Goal: Transaction & Acquisition: Purchase product/service

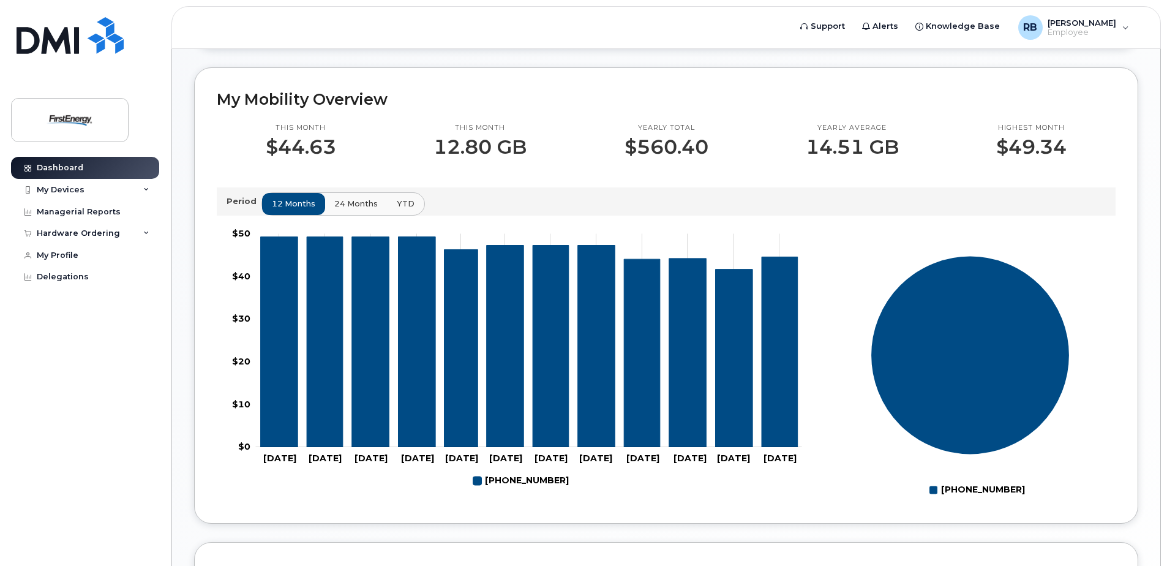
scroll to position [367, 0]
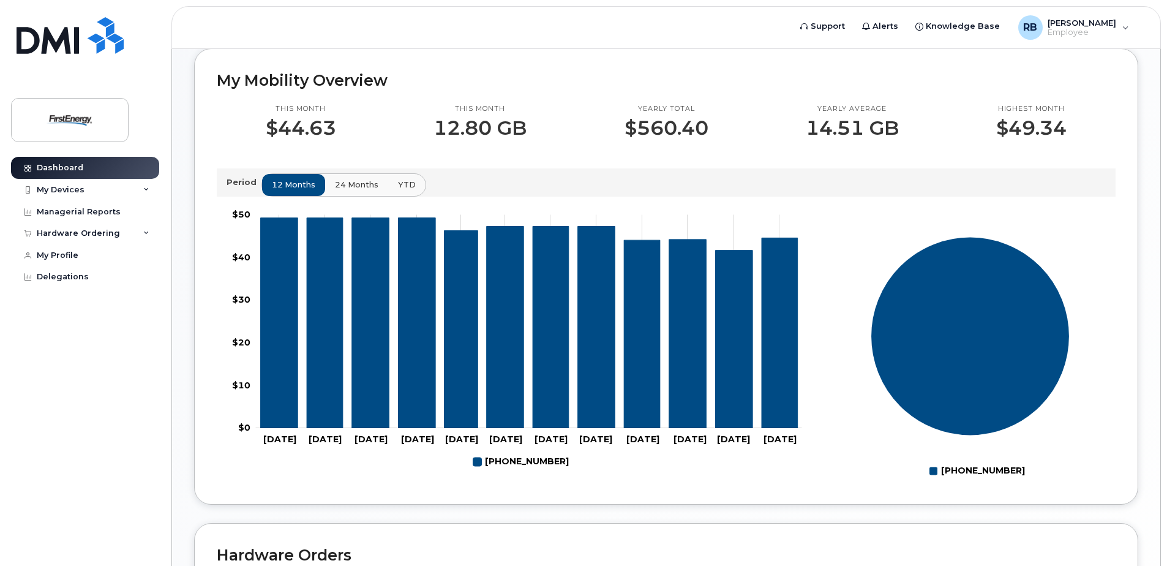
click at [340, 179] on span "24 months" at bounding box center [356, 185] width 43 height 12
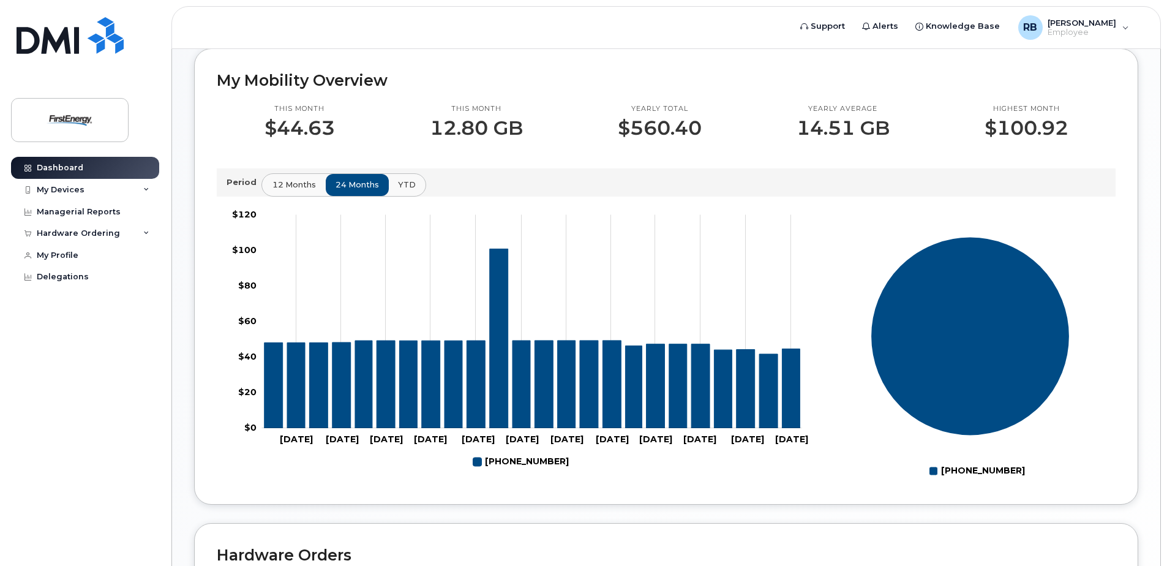
click at [303, 182] on span "12 months" at bounding box center [293, 185] width 43 height 12
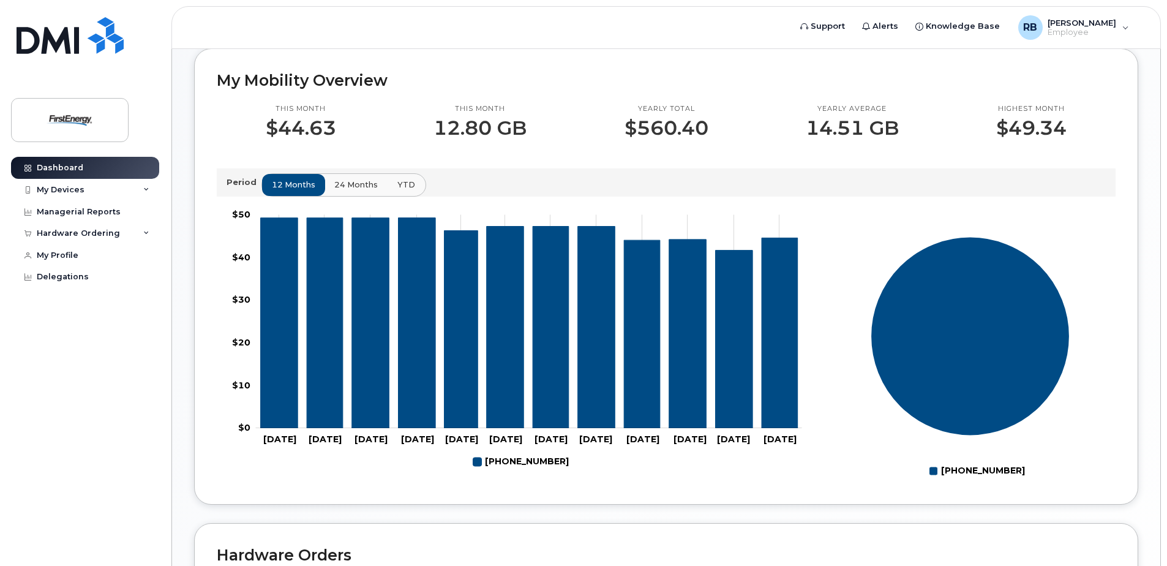
click at [413, 182] on button "YTD" at bounding box center [406, 185] width 39 height 22
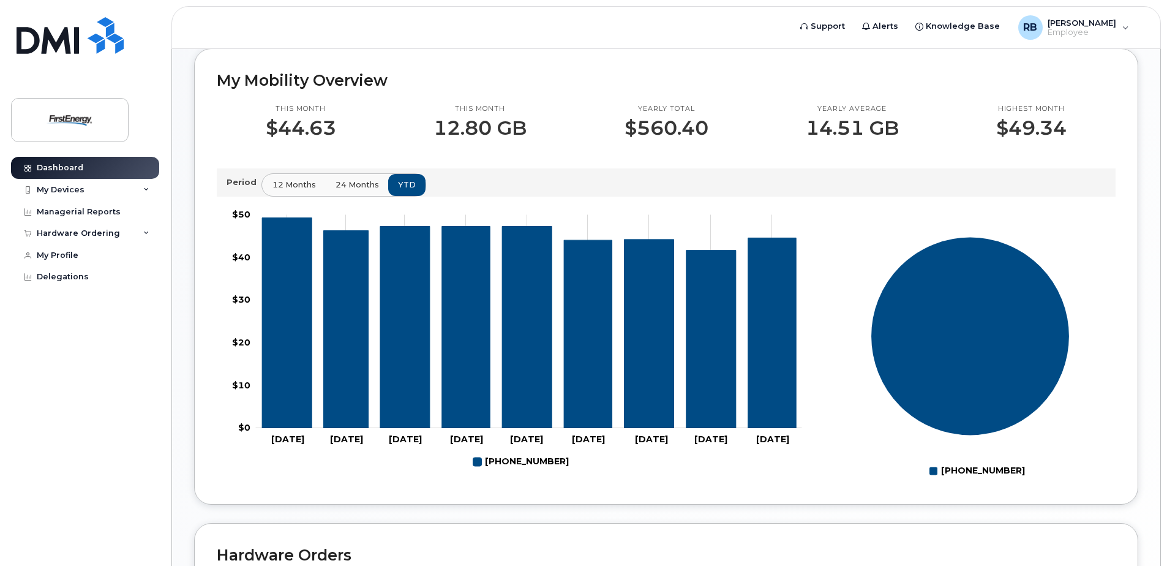
click at [300, 182] on span "12 months" at bounding box center [293, 185] width 43 height 12
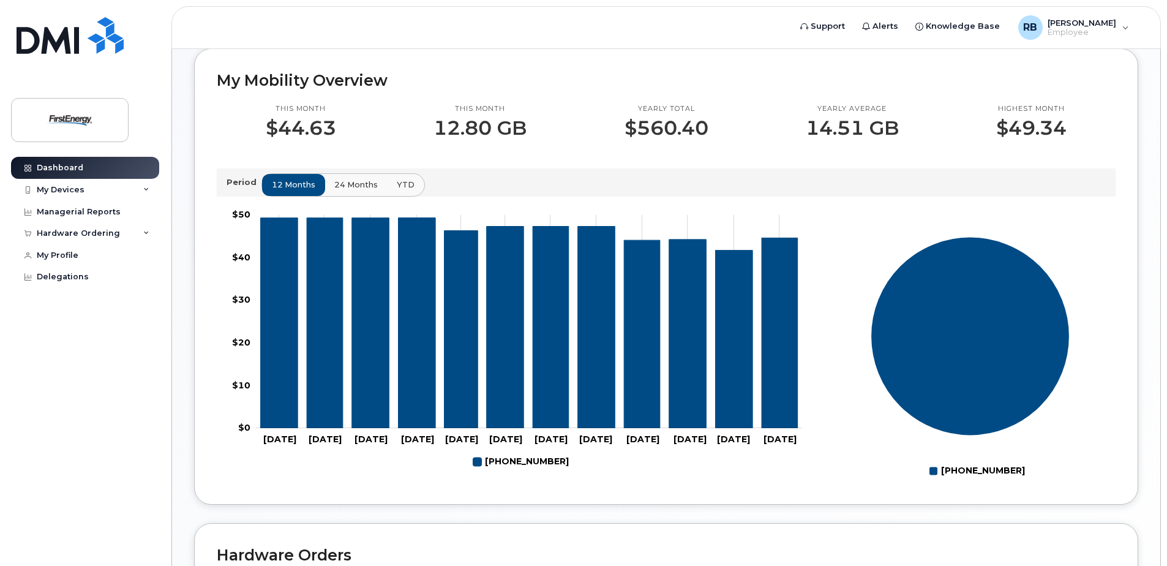
click at [242, 184] on p "Period" at bounding box center [244, 182] width 35 height 12
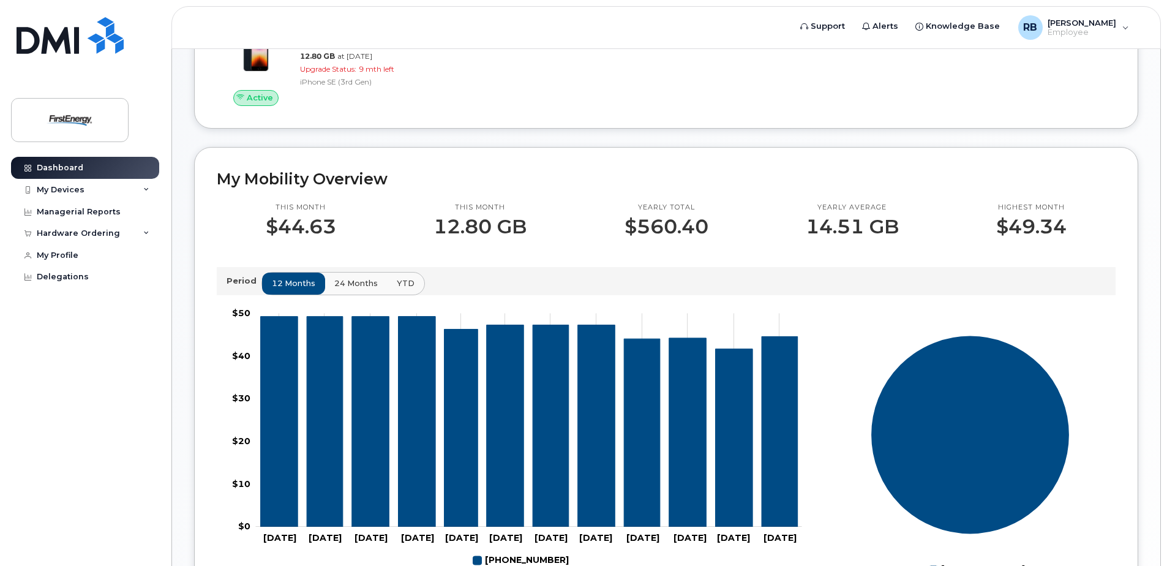
scroll to position [0, 0]
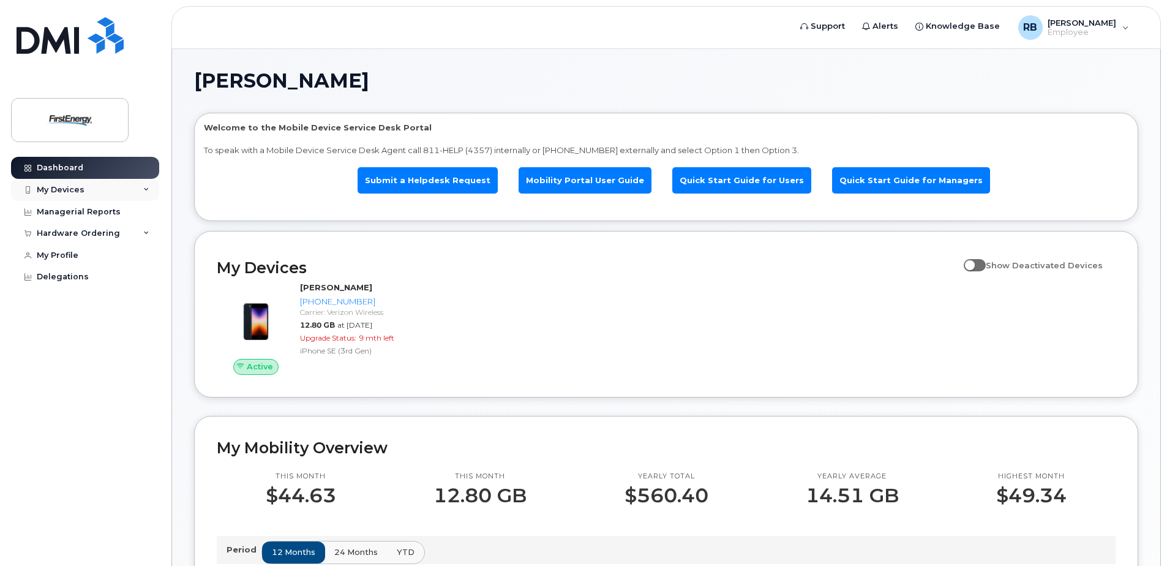
click at [150, 185] on div "My Devices" at bounding box center [85, 190] width 148 height 22
click at [549, 21] on header "Support Alerts Knowledge Base RB Reppert, Brandy Employee English Français Sign…" at bounding box center [665, 27] width 989 height 43
click at [450, 175] on link "Submit a Helpdesk Request" at bounding box center [428, 180] width 140 height 26
click at [189, 227] on div "Reppert, Brandy Welcome to the Mobile Device Service Desk Portal To speak with …" at bounding box center [666, 575] width 988 height 1052
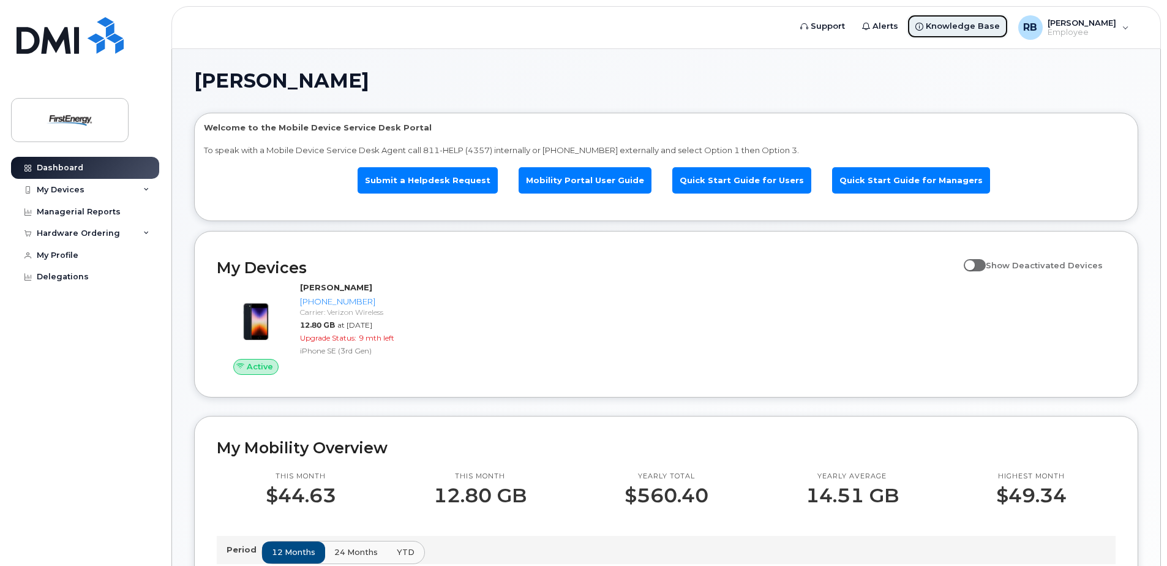
click at [923, 27] on icon at bounding box center [919, 27] width 8 height 8
click at [141, 234] on div "Hardware Ordering" at bounding box center [85, 233] width 148 height 22
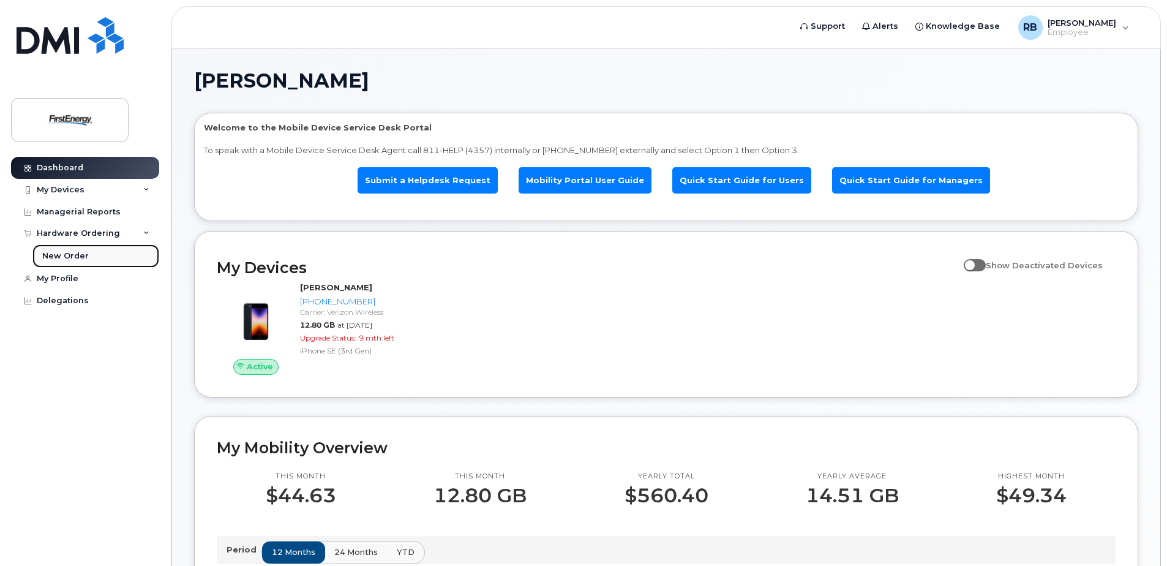
click at [78, 253] on div "New Order" at bounding box center [65, 255] width 47 height 11
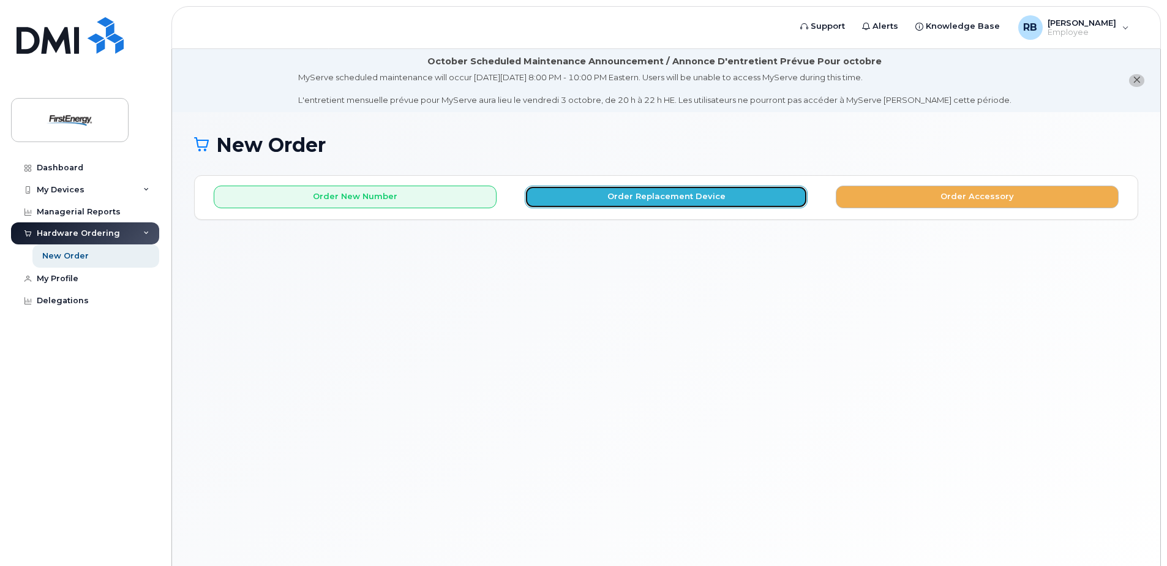
click at [692, 200] on button "Order Replacement Device" at bounding box center [666, 196] width 283 height 23
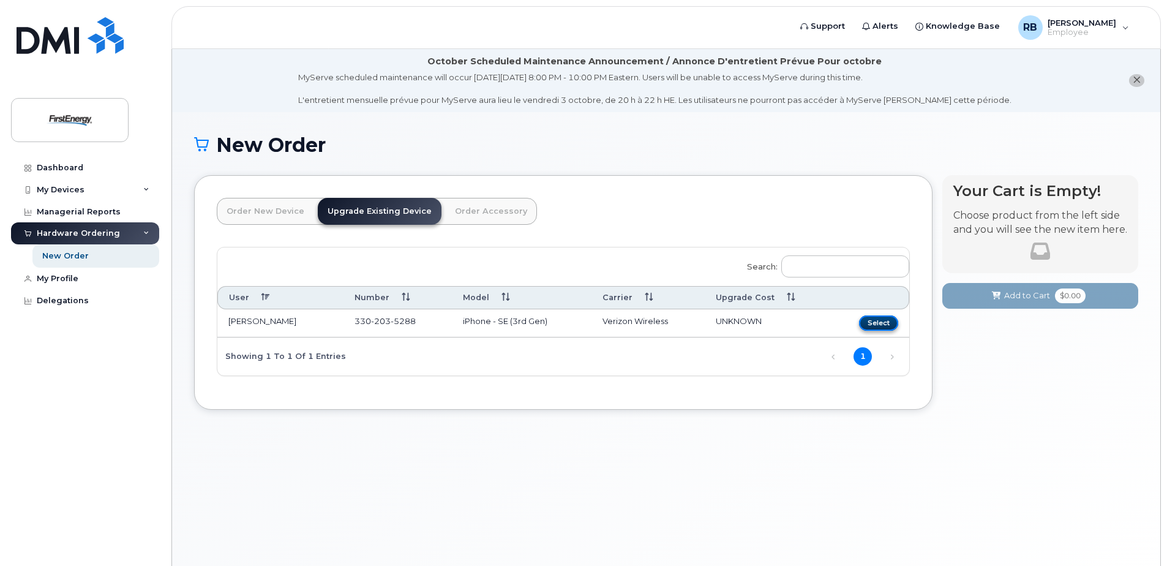
click at [878, 323] on button "Select" at bounding box center [878, 322] width 39 height 15
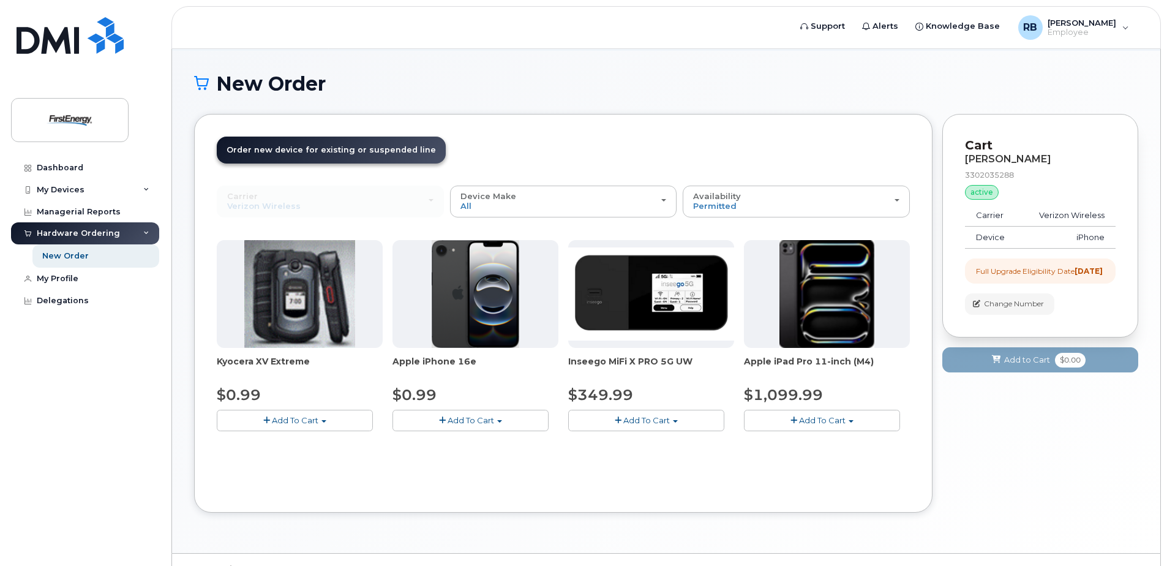
scroll to position [88, 0]
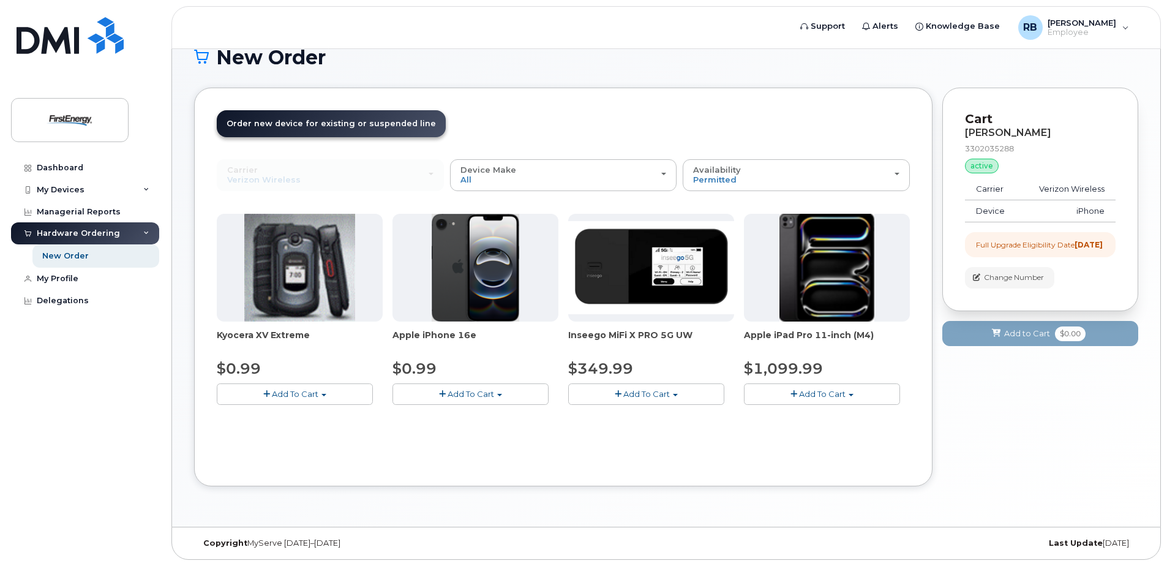
click at [493, 394] on span "Add To Cart" at bounding box center [471, 394] width 47 height 10
click at [485, 293] on img at bounding box center [476, 268] width 88 height 108
click at [443, 395] on span "button" at bounding box center [442, 394] width 7 height 8
click at [465, 392] on span "Add To Cart" at bounding box center [471, 394] width 47 height 10
click at [896, 170] on div "Availability Permitted All" at bounding box center [796, 174] width 206 height 19
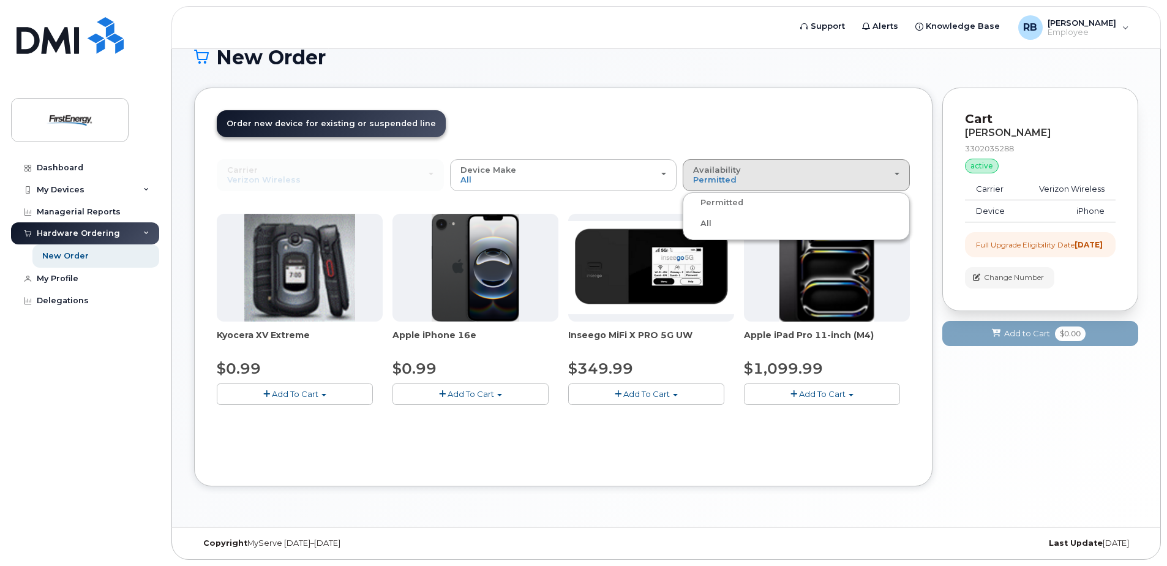
click at [712, 201] on label "Permitted" at bounding box center [715, 202] width 58 height 15
click at [0, 0] on input "Permitted" at bounding box center [0, 0] width 0 height 0
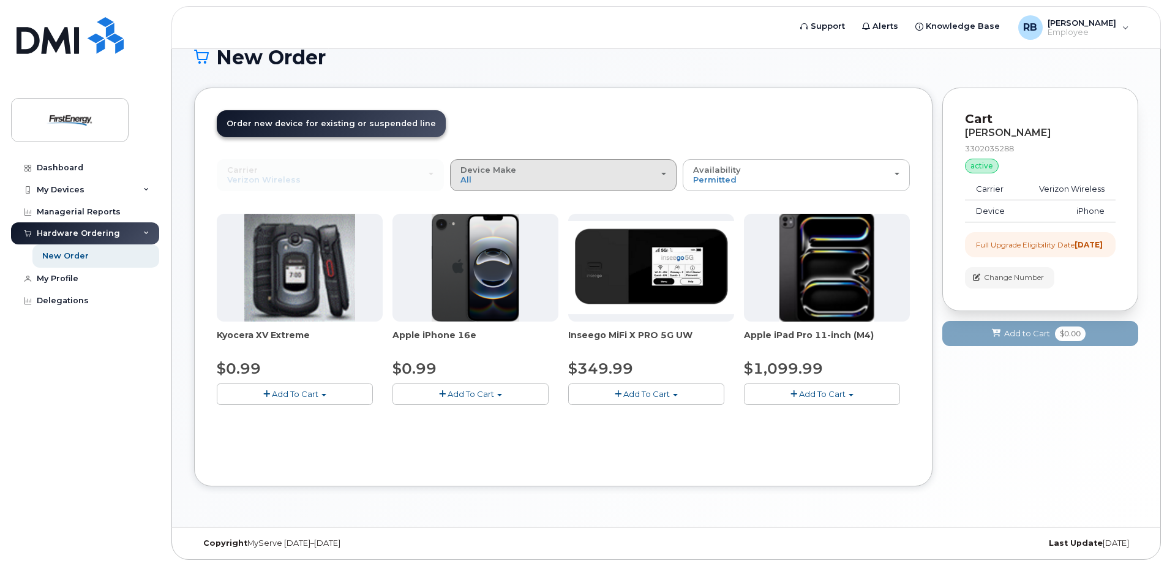
click at [509, 182] on div "Device Make All Cell Phone iPhone Modem Tablet" at bounding box center [563, 174] width 206 height 19
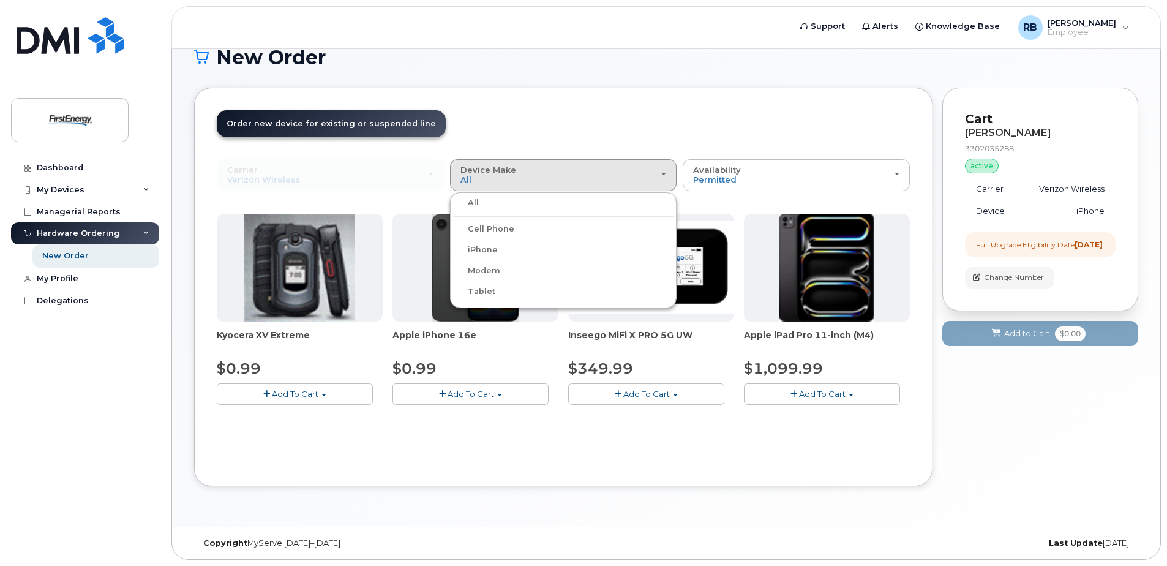
click at [485, 247] on label "iPhone" at bounding box center [475, 249] width 45 height 15
click at [0, 0] on input "iPhone" at bounding box center [0, 0] width 0 height 0
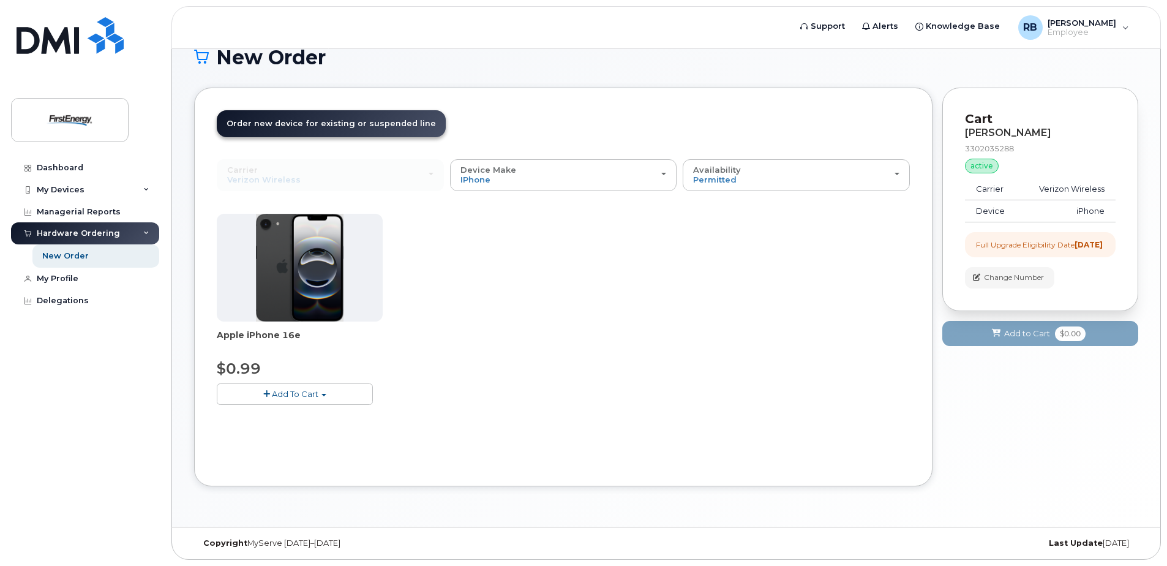
click at [310, 296] on img at bounding box center [300, 268] width 88 height 108
click at [287, 396] on span "Add To Cart" at bounding box center [295, 394] width 47 height 10
click at [266, 395] on span "button" at bounding box center [266, 394] width 7 height 8
click at [250, 337] on span "Apple iPhone 16e" at bounding box center [300, 341] width 166 height 24
click at [298, 272] on img at bounding box center [300, 268] width 88 height 108
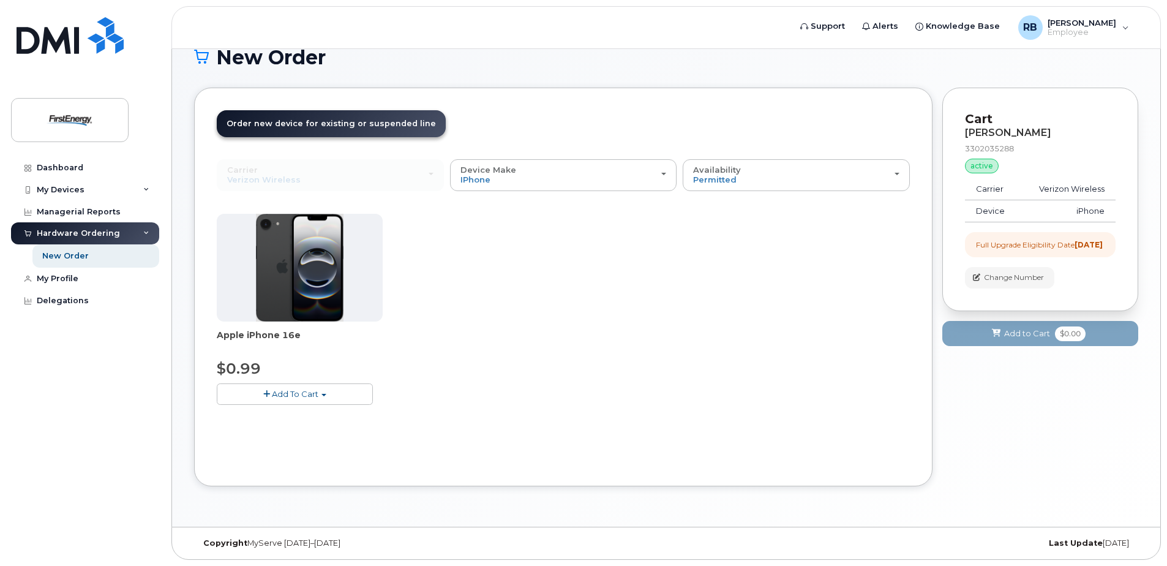
click at [309, 125] on span "Order new device for existing or suspended line" at bounding box center [331, 123] width 209 height 9
click at [1060, 359] on div "Cart BRANDY REPPERT 3302035288 active suspended Carrier Verizon Wireless Device…" at bounding box center [1040, 228] width 196 height 280
click at [847, 284] on div "Apple iPhone 16e $0.99 Add To Cart $0.99 - 2 Year Upgrade" at bounding box center [563, 319] width 693 height 211
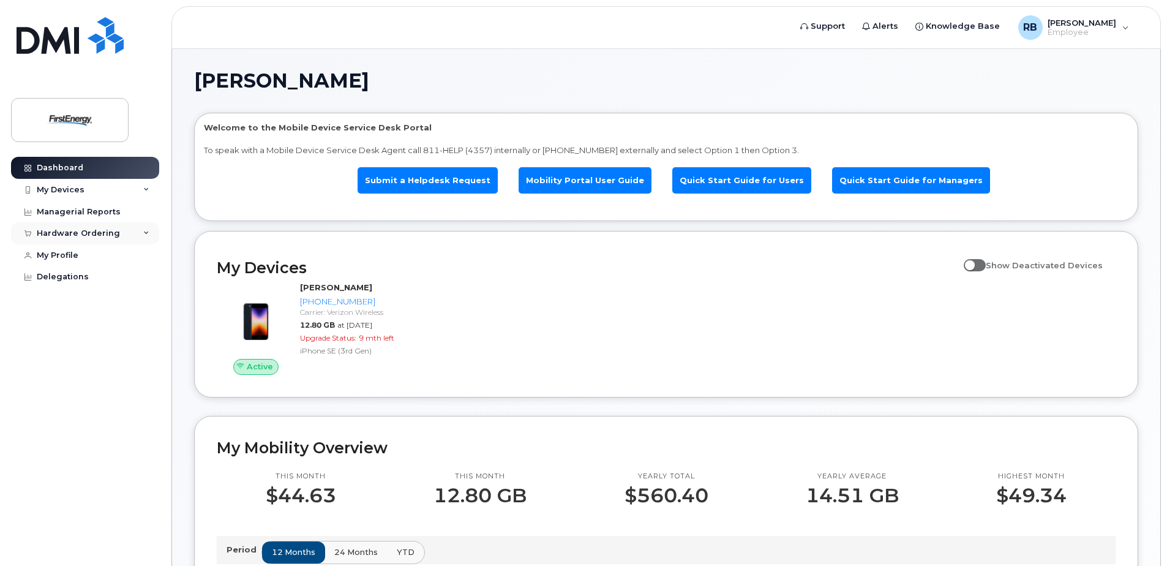
click at [81, 230] on div "Hardware Ordering" at bounding box center [78, 233] width 83 height 10
click at [66, 251] on div "New Order" at bounding box center [65, 255] width 47 height 11
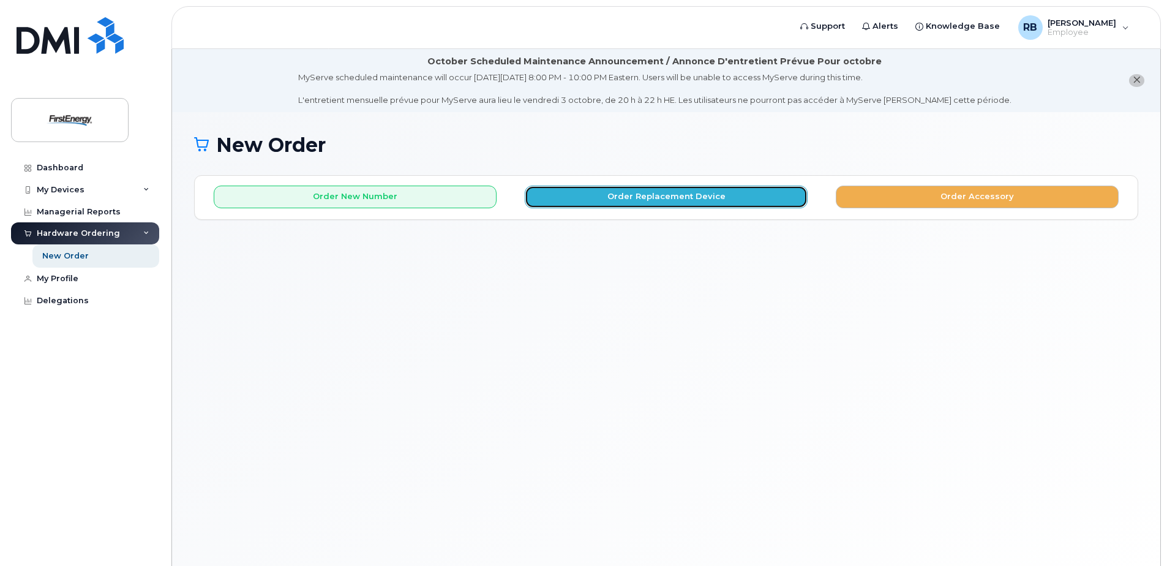
click at [664, 195] on button "Order Replacement Device" at bounding box center [666, 196] width 283 height 23
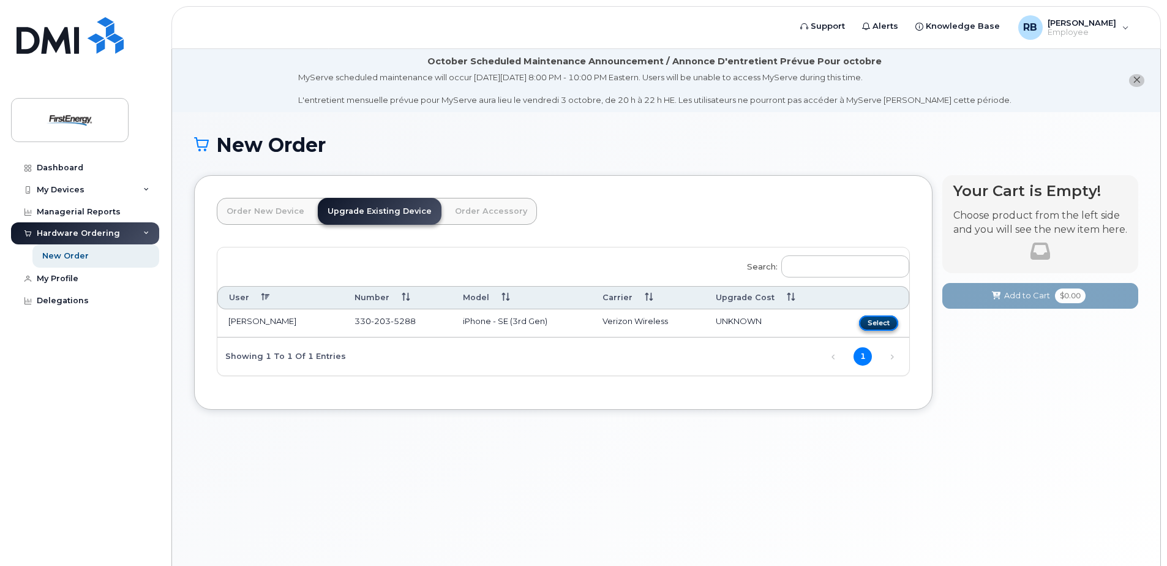
click at [879, 322] on button "Select" at bounding box center [878, 322] width 39 height 15
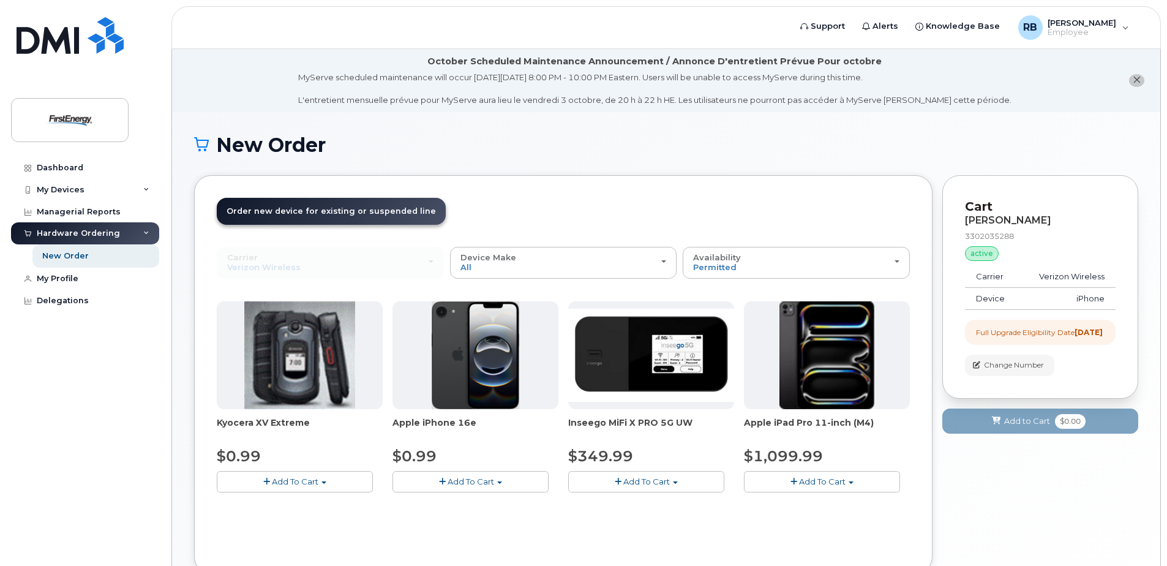
click at [206, 145] on icon at bounding box center [201, 144] width 15 height 21
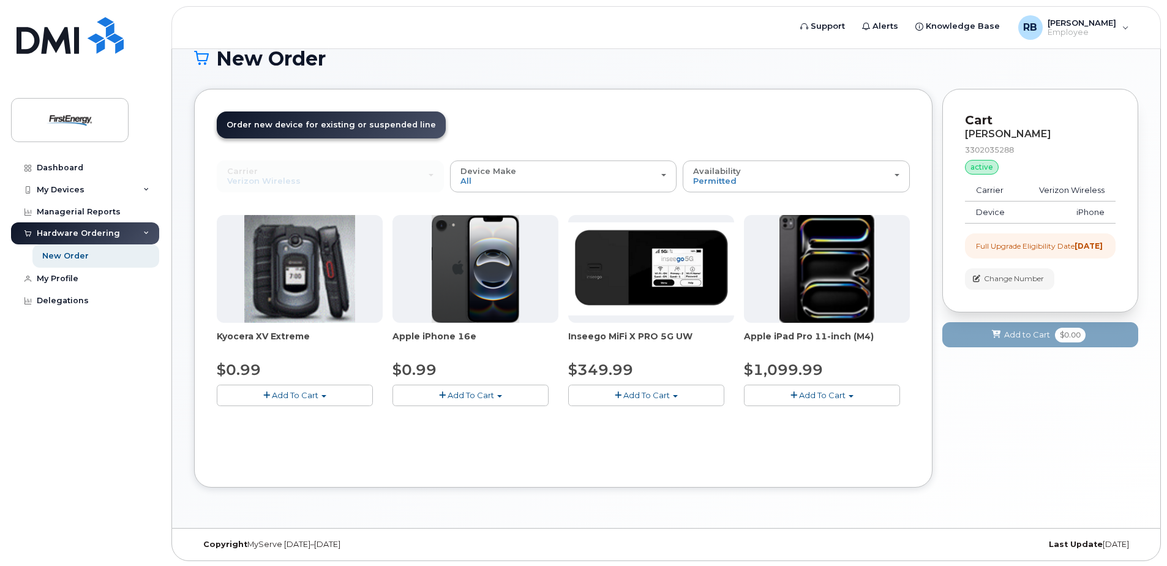
scroll to position [88, 0]
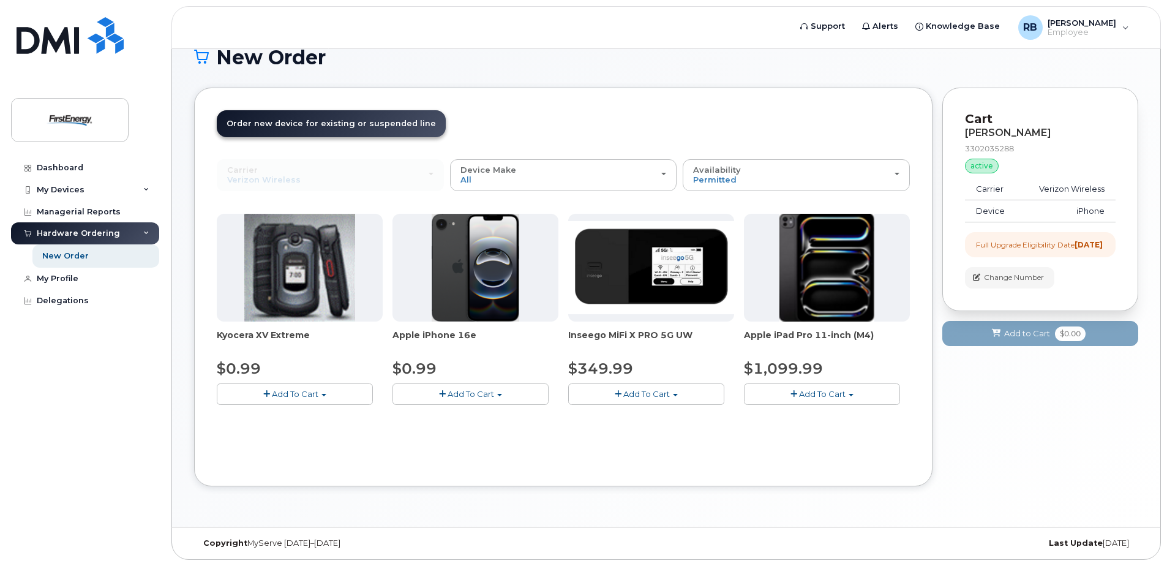
click at [445, 291] on img at bounding box center [476, 268] width 88 height 108
click at [73, 254] on div "New Order" at bounding box center [65, 255] width 47 height 11
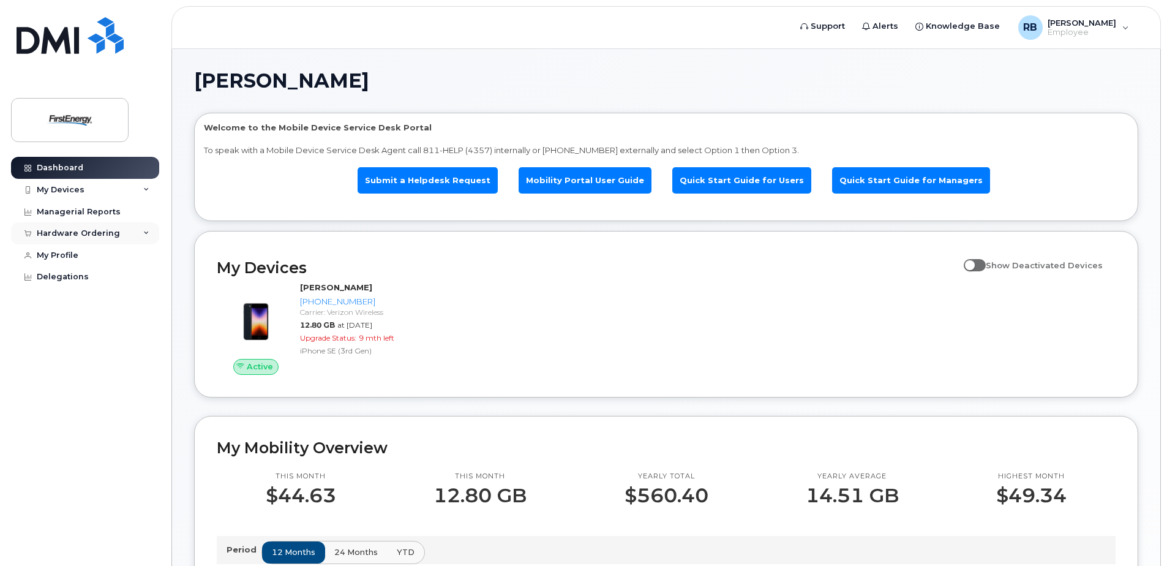
click at [58, 231] on div "Hardware Ordering" at bounding box center [78, 233] width 83 height 10
click at [57, 254] on div "New Order" at bounding box center [65, 255] width 47 height 11
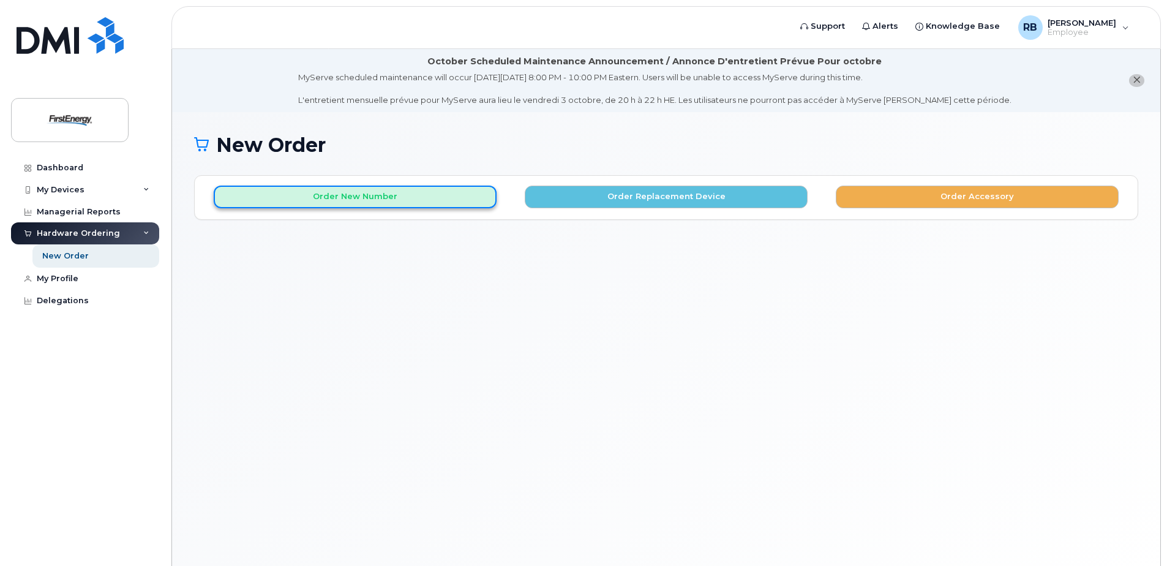
click at [365, 197] on button "Order New Number" at bounding box center [355, 196] width 283 height 23
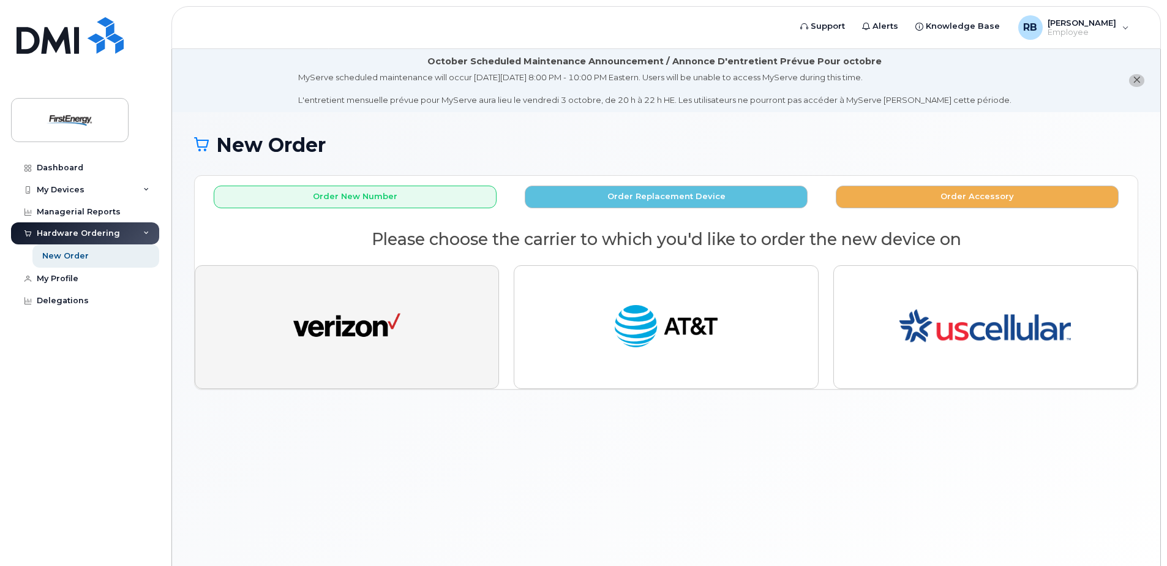
click at [335, 318] on img "button" at bounding box center [346, 326] width 107 height 55
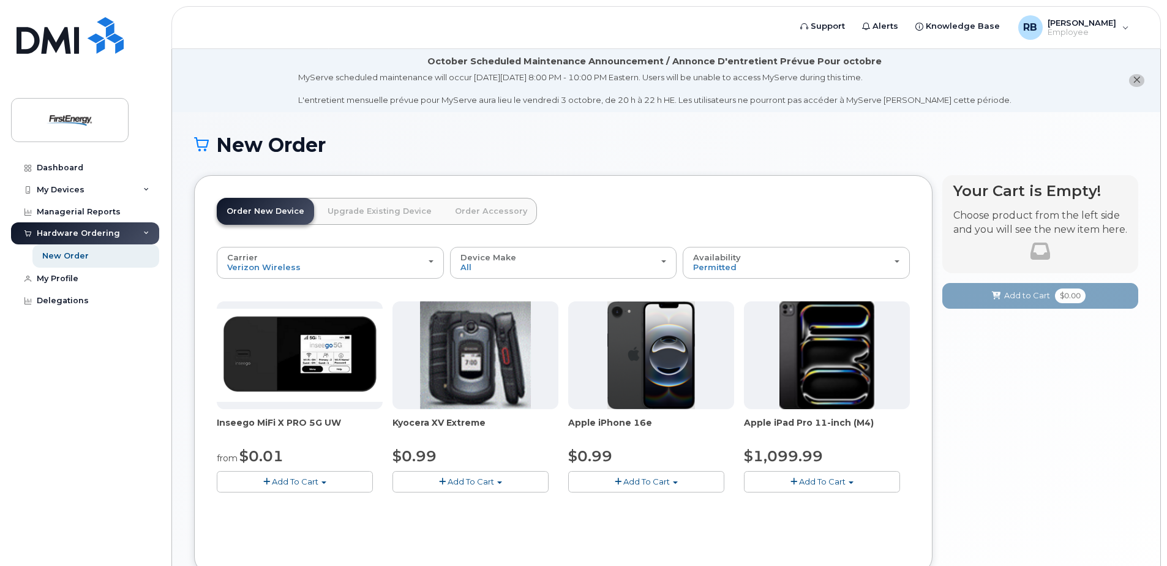
click at [633, 386] on img at bounding box center [651, 355] width 88 height 108
click at [636, 482] on span "Add To Cart" at bounding box center [646, 481] width 47 height 10
click at [674, 482] on span "button" at bounding box center [675, 482] width 5 height 2
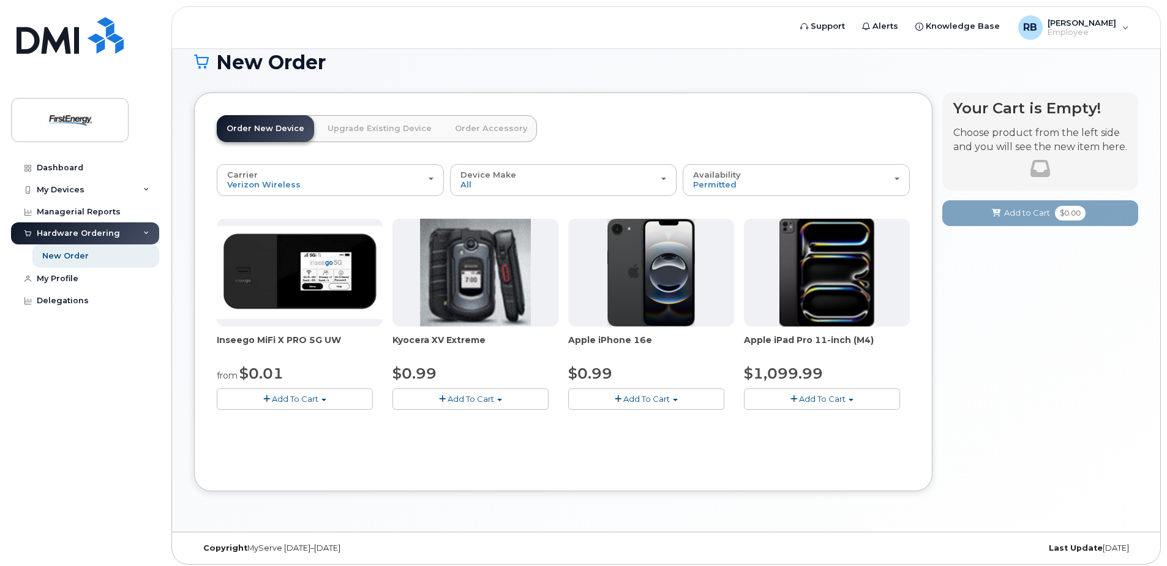
scroll to position [88, 0]
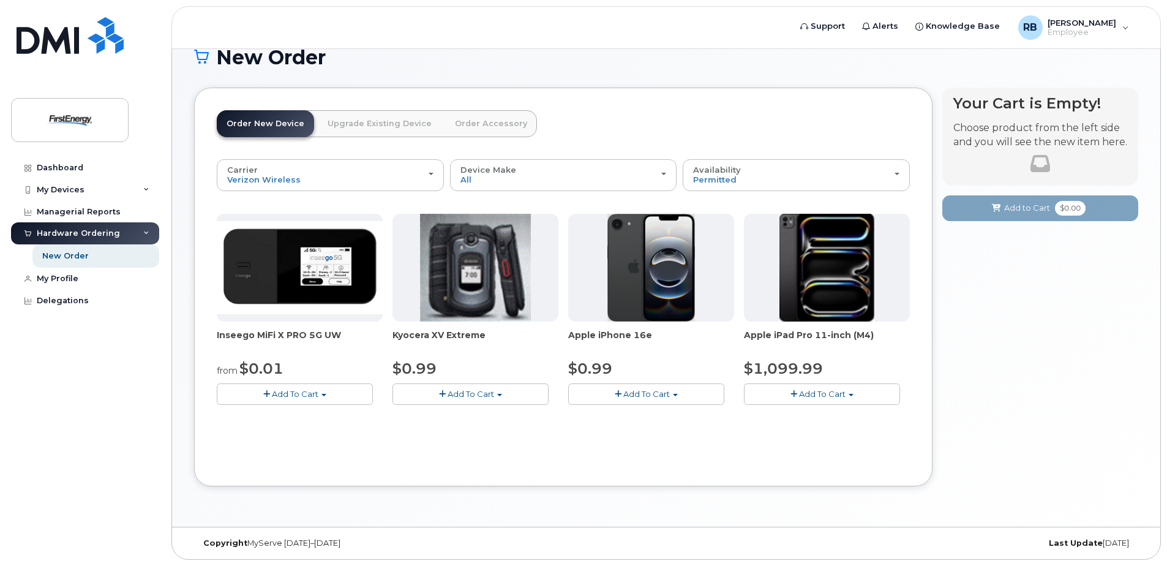
click at [626, 283] on img at bounding box center [651, 268] width 88 height 108
click at [635, 397] on span "Add To Cart" at bounding box center [646, 394] width 47 height 10
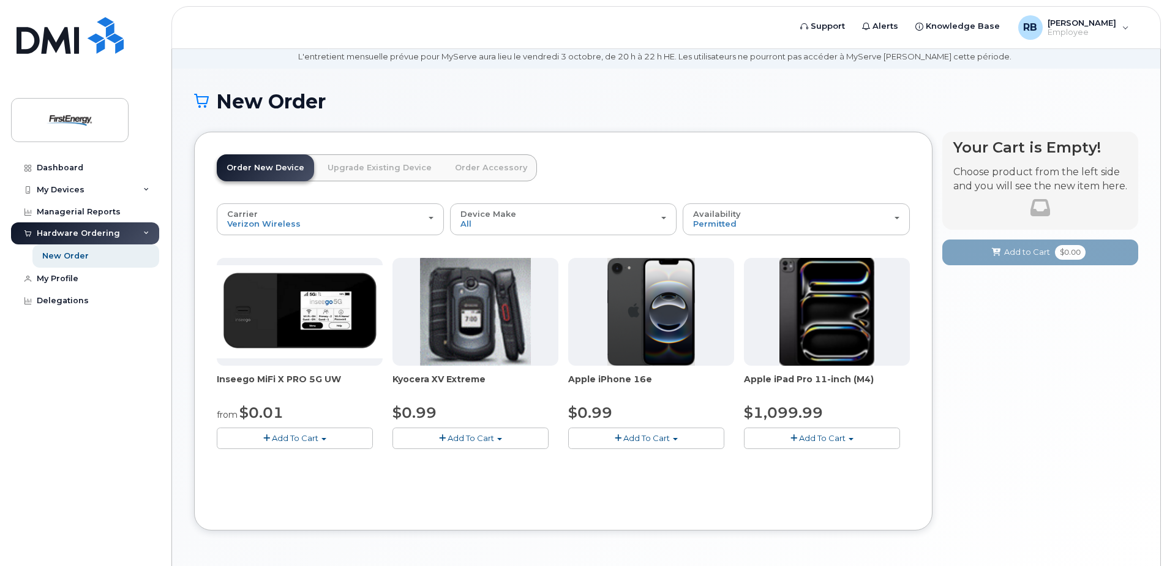
scroll to position [0, 0]
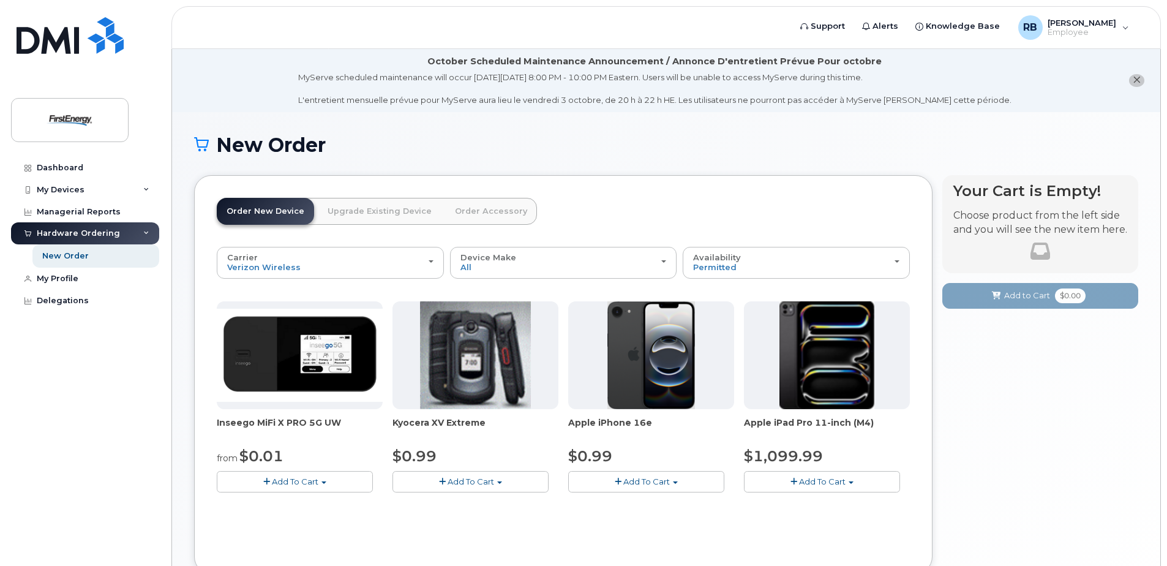
click at [654, 370] on img at bounding box center [651, 355] width 88 height 108
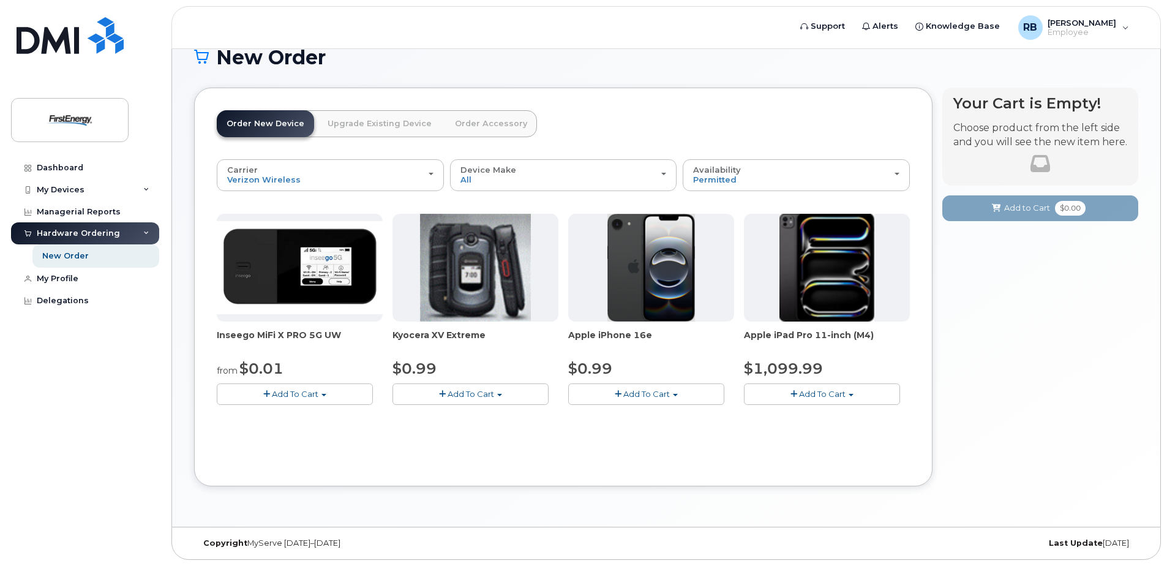
click at [635, 392] on span "Add To Cart" at bounding box center [646, 394] width 47 height 10
click at [617, 393] on span "button" at bounding box center [618, 394] width 7 height 8
click at [618, 418] on link "$0.99 - 2 Year Activation" at bounding box center [632, 416] width 122 height 15
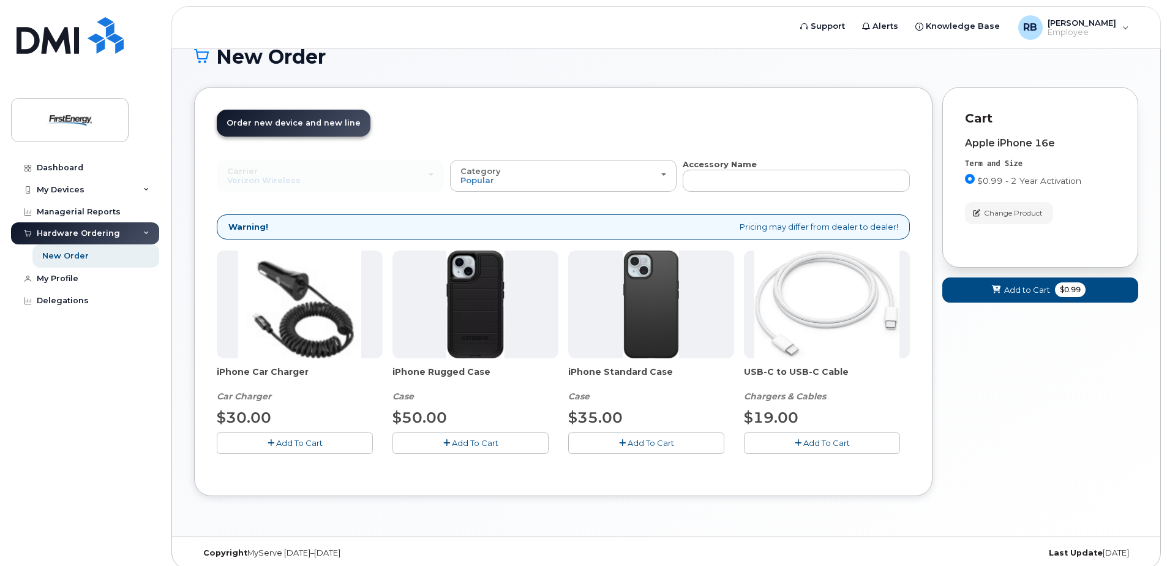
scroll to position [98, 0]
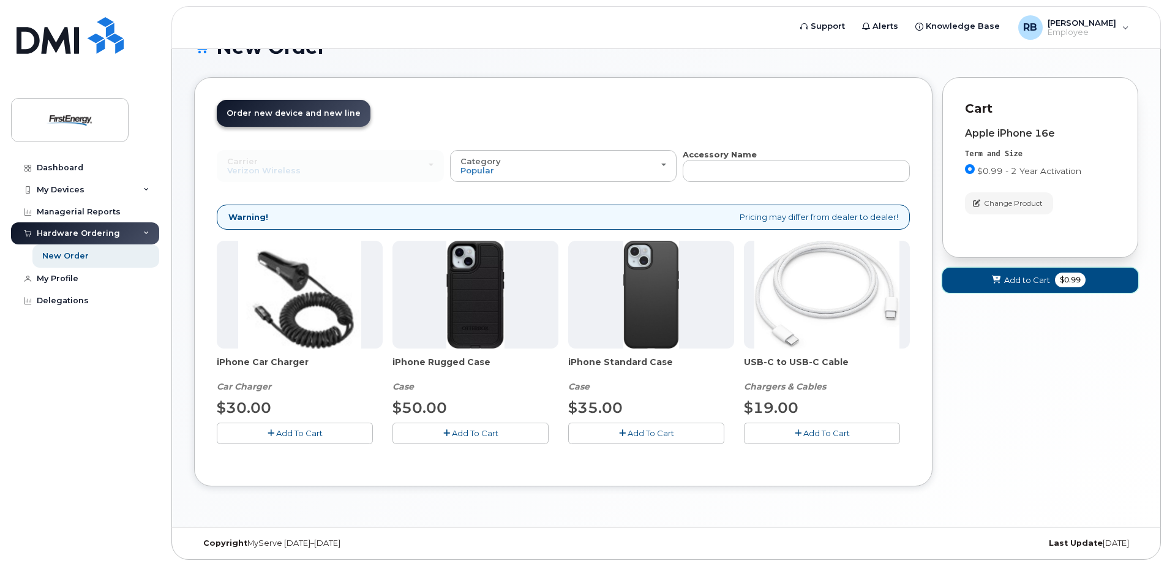
click at [1028, 282] on span "Add to Cart" at bounding box center [1027, 280] width 46 height 12
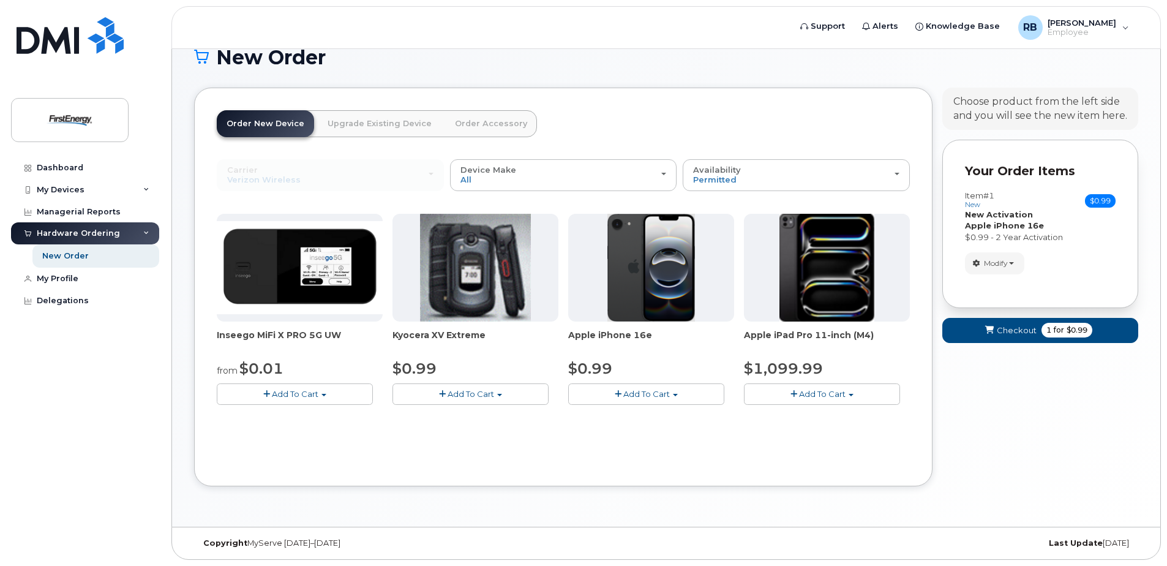
scroll to position [88, 0]
click at [998, 328] on span "Checkout" at bounding box center [1017, 330] width 40 height 12
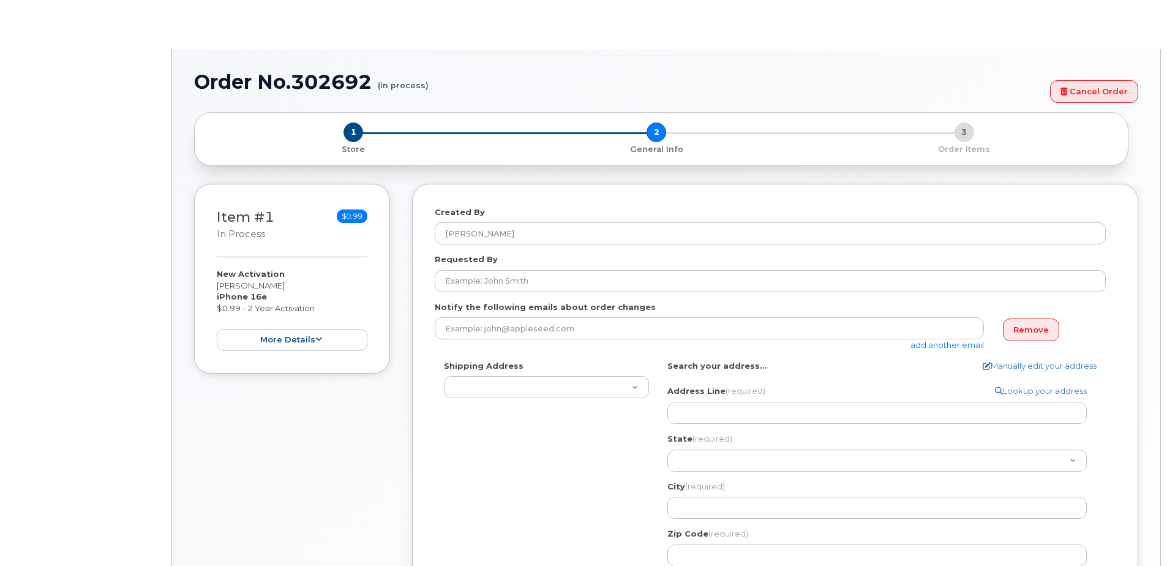
select select
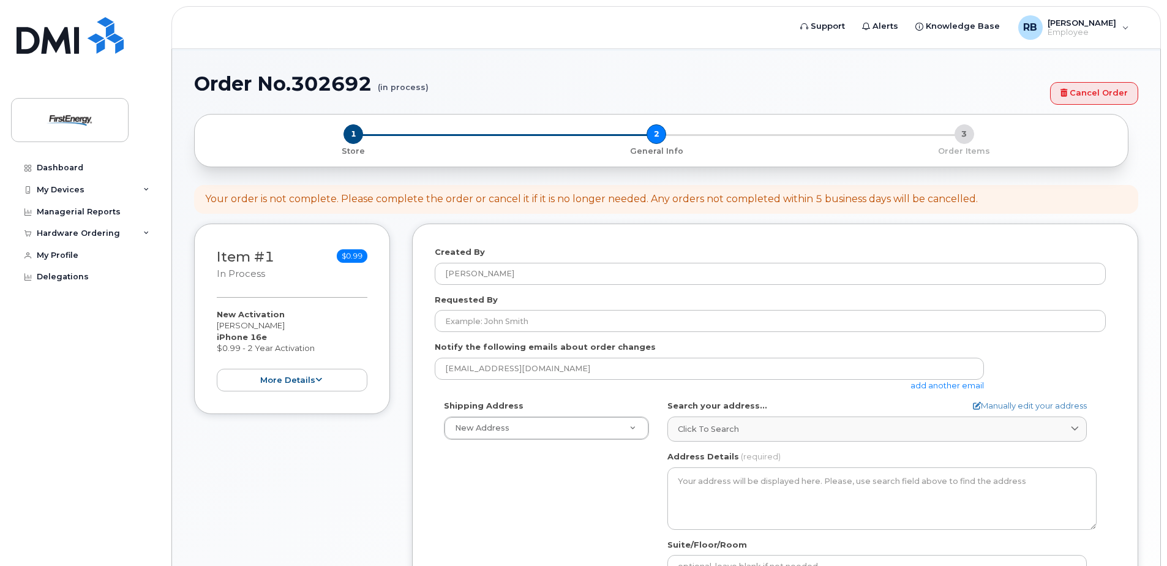
scroll to position [122, 0]
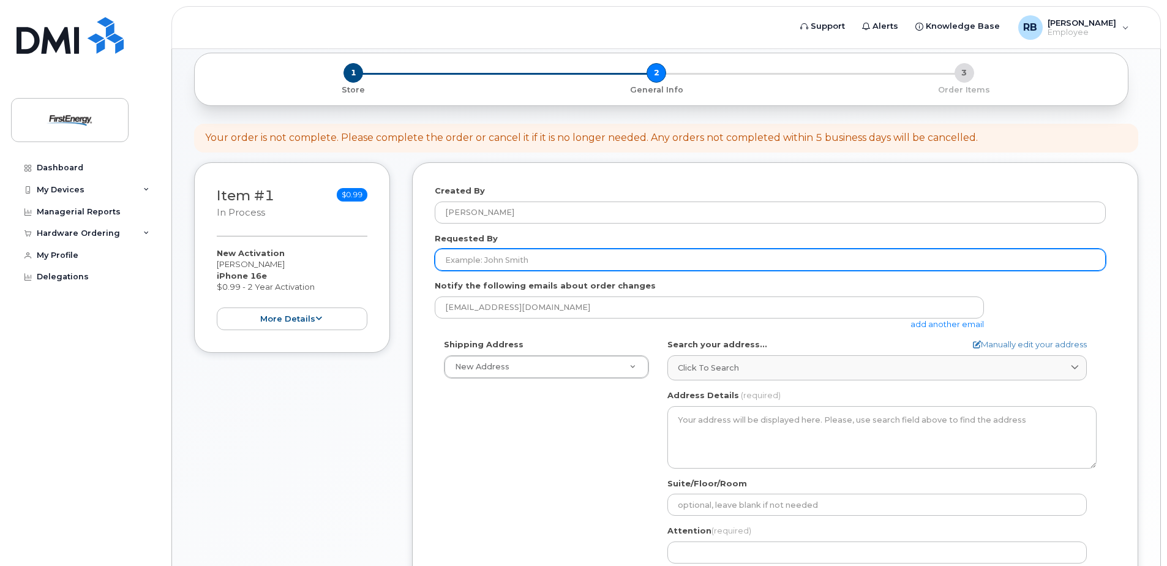
click at [479, 263] on input "Requested By" at bounding box center [770, 260] width 671 height 22
type input "[PERSON_NAME]"
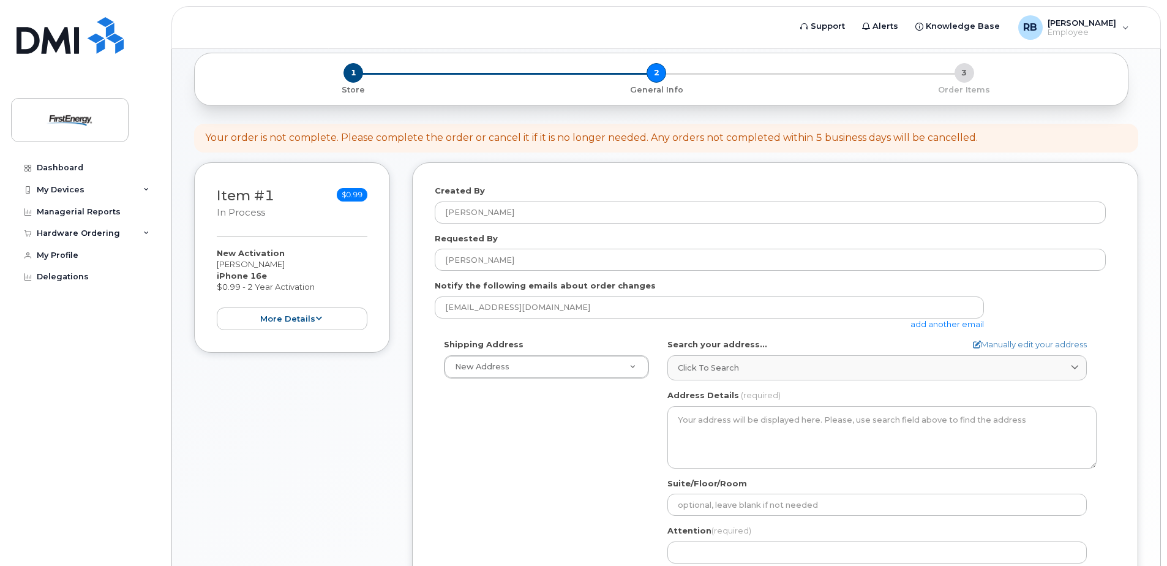
click at [940, 325] on link "add another email" at bounding box center [946, 324] width 73 height 10
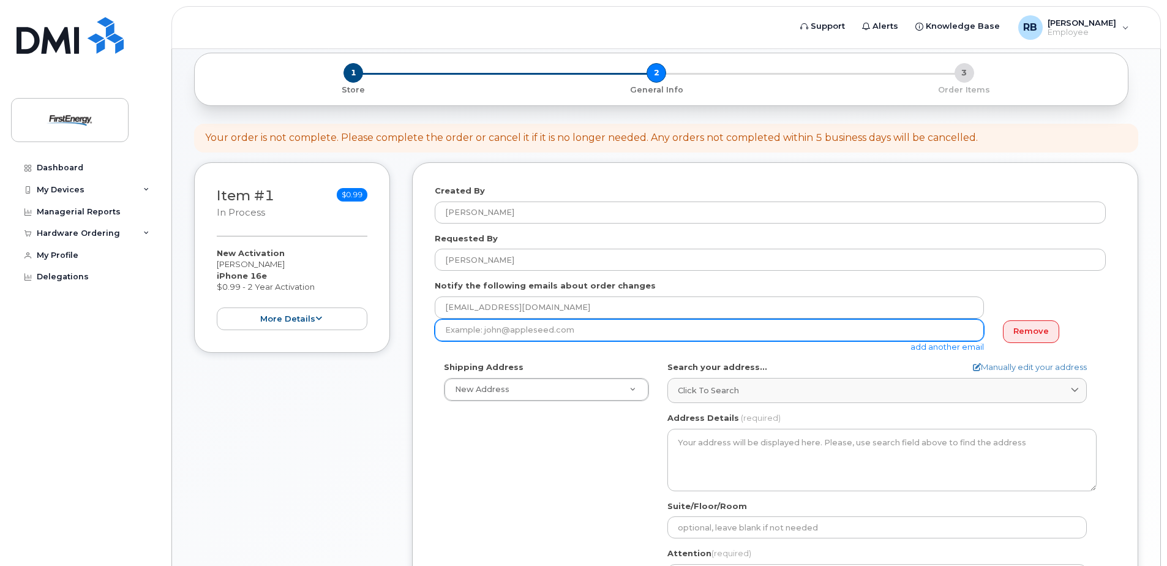
click at [488, 332] on input "email" at bounding box center [709, 330] width 549 height 22
paste input "[EMAIL_ADDRESS][DOMAIN_NAME]"
type input "[EMAIL_ADDRESS][DOMAIN_NAME]"
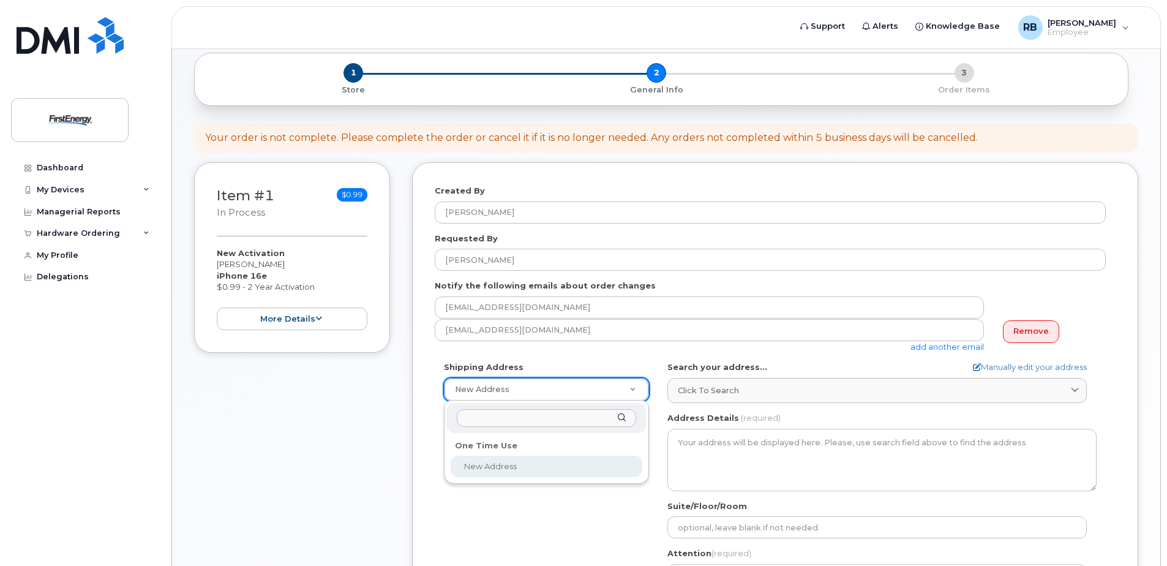
select select
click at [476, 421] on input "text" at bounding box center [546, 418] width 179 height 18
type input "1"
click at [529, 418] on input "text" at bounding box center [546, 418] width 179 height 18
type input "101 Crawfords Corner"
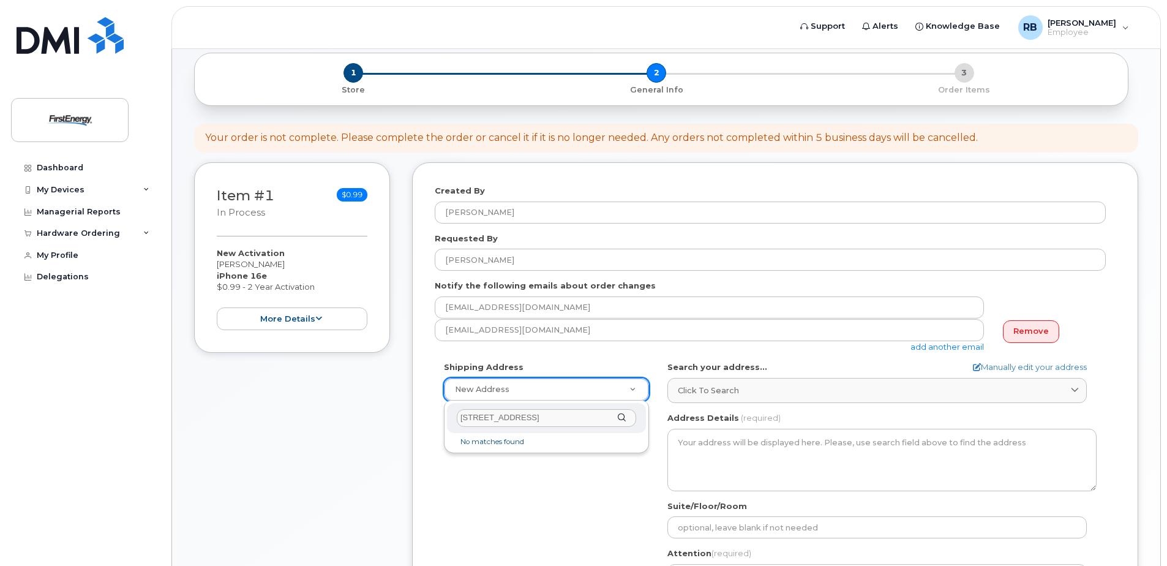
drag, startPoint x: 546, startPoint y: 414, endPoint x: 438, endPoint y: 418, distance: 107.8
click at [438, 418] on body "Support Alerts Knowledge Base RB Reppert, Brandy Employee English Français Sign…" at bounding box center [583, 327] width 1167 height 899
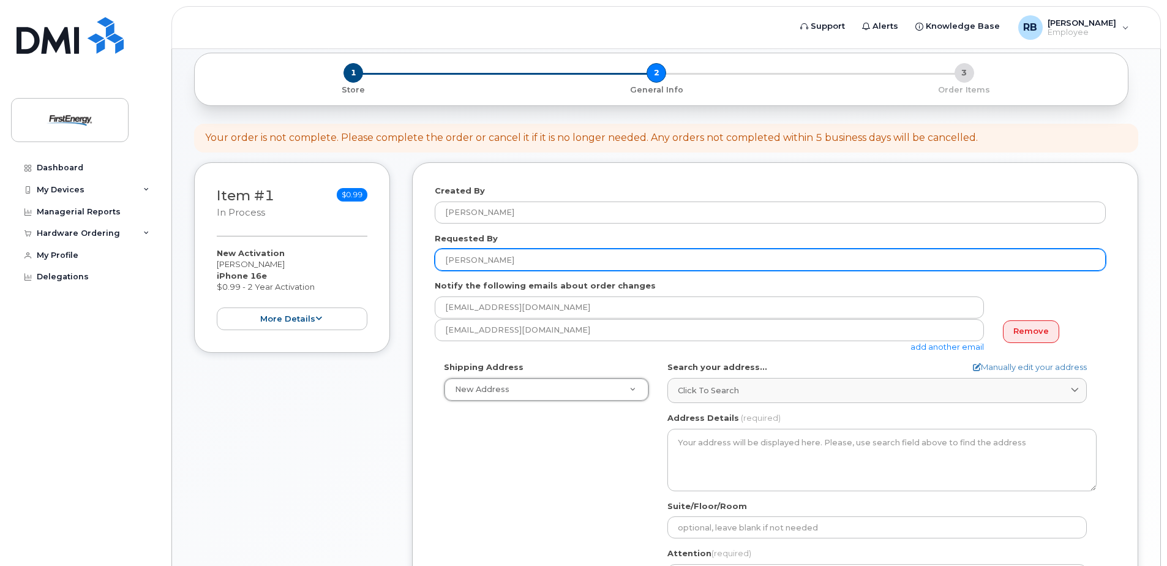
drag, startPoint x: 512, startPoint y: 258, endPoint x: 435, endPoint y: 258, distance: 77.7
drag, startPoint x: 524, startPoint y: 261, endPoint x: 392, endPoint y: 261, distance: 131.6
click at [392, 261] on div "Item #1 in process $0.99 New Activation Brandy Reppert iPhone 16e $0.99 - 2 Yea…" at bounding box center [666, 438] width 944 height 553
type input "Brandy Reppert"
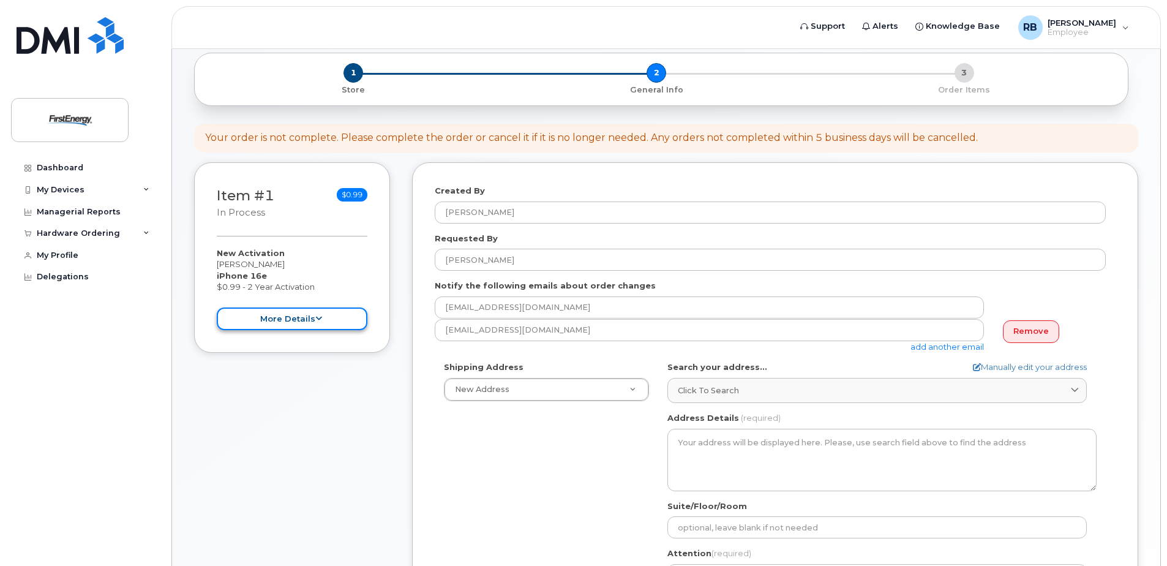
click at [318, 319] on icon at bounding box center [318, 319] width 7 height 8
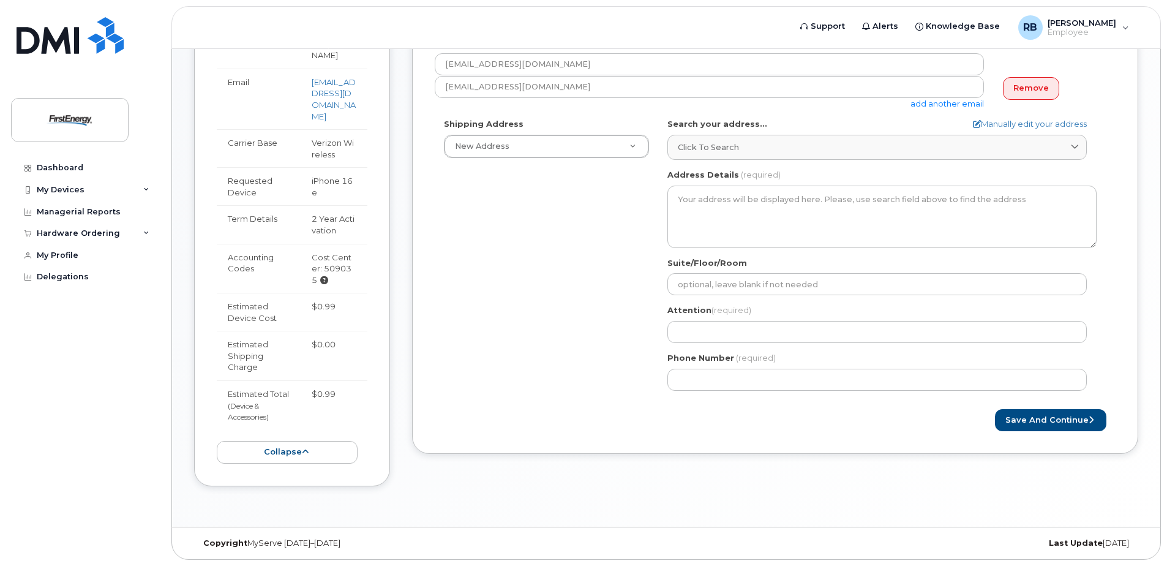
scroll to position [59, 0]
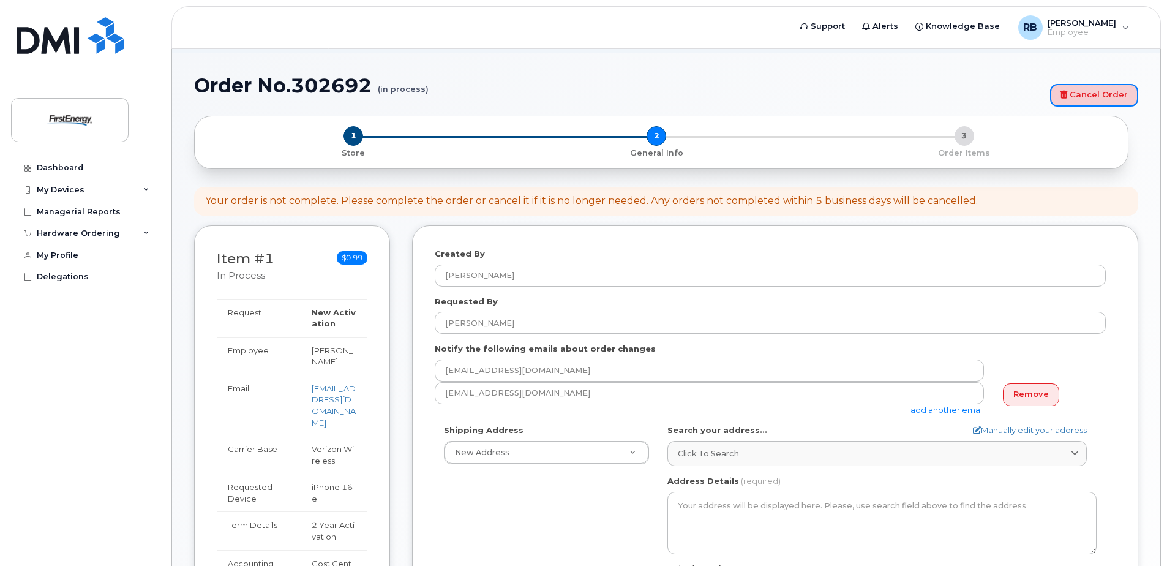
drag, startPoint x: 1076, startPoint y: 93, endPoint x: 639, endPoint y: 36, distance: 440.3
click at [1076, 93] on link "Cancel Order" at bounding box center [1094, 95] width 88 height 23
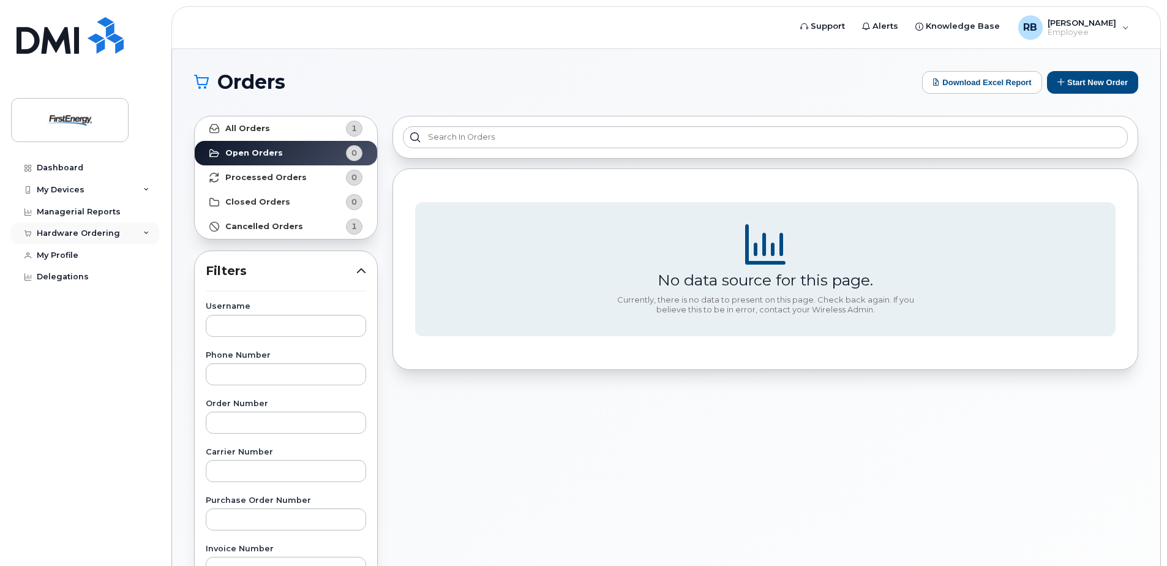
click at [53, 226] on div "Hardware Ordering" at bounding box center [85, 233] width 148 height 22
click at [58, 250] on div "My Orders" at bounding box center [64, 255] width 44 height 11
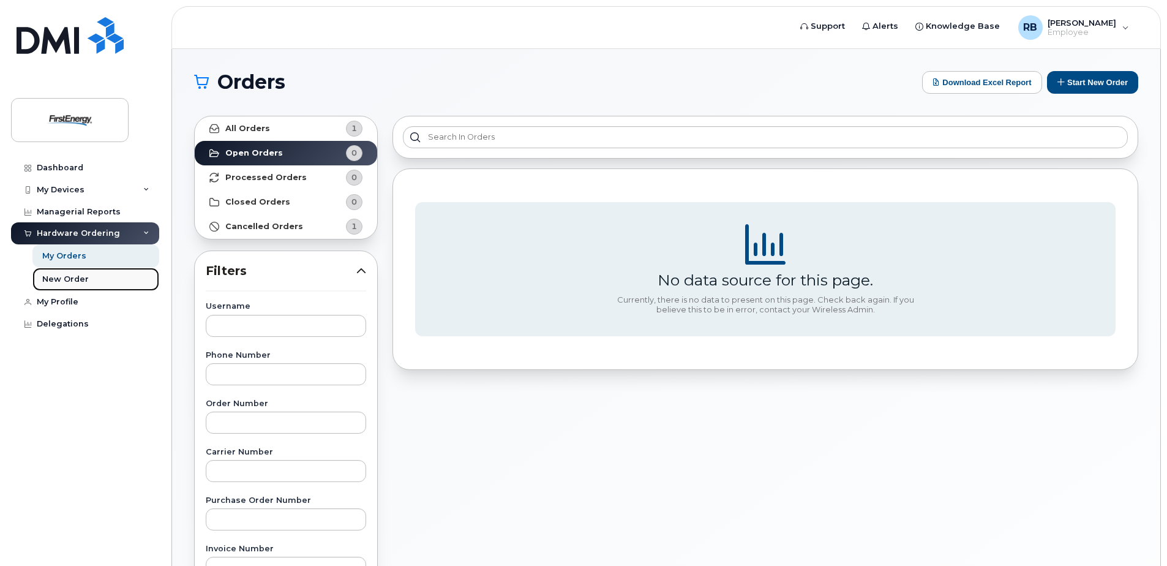
click at [58, 274] on div "New Order" at bounding box center [65, 279] width 47 height 11
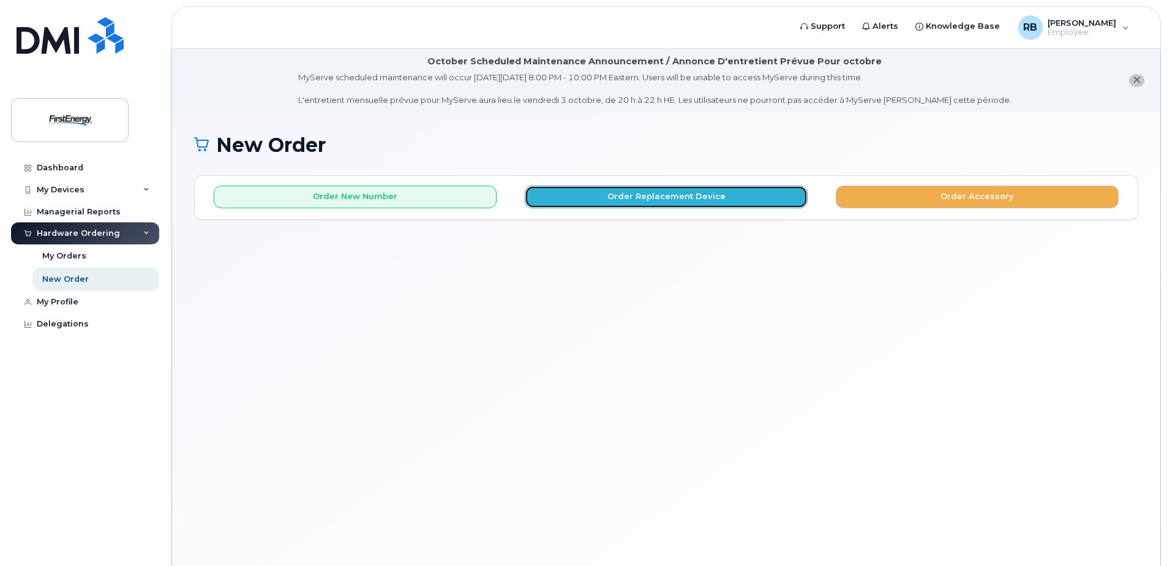
click at [706, 193] on button "Order Replacement Device" at bounding box center [666, 196] width 283 height 23
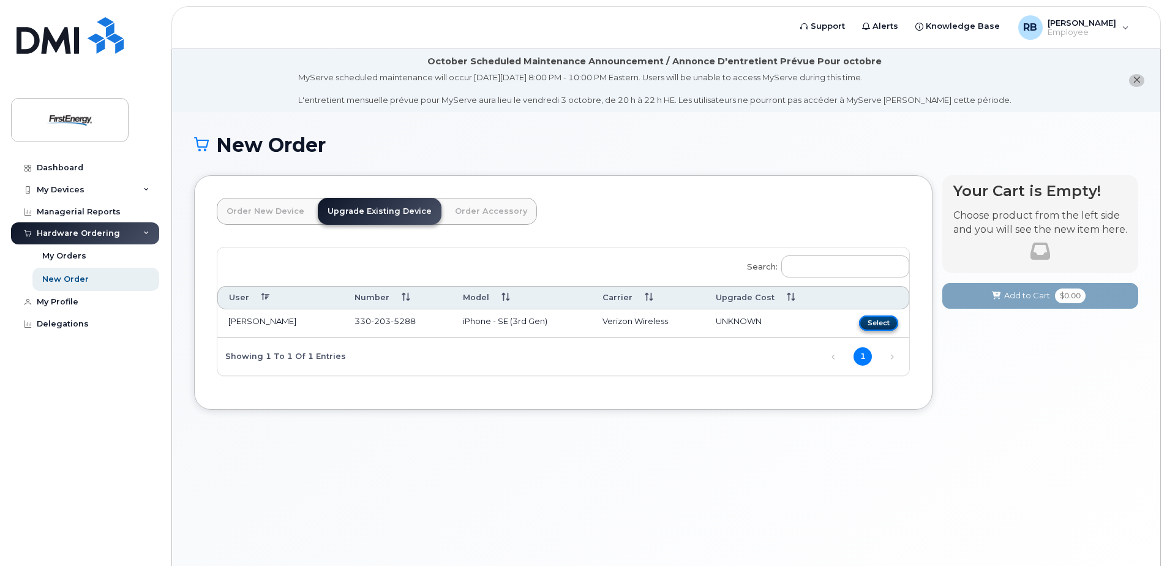
click at [887, 318] on button "Select" at bounding box center [878, 322] width 39 height 15
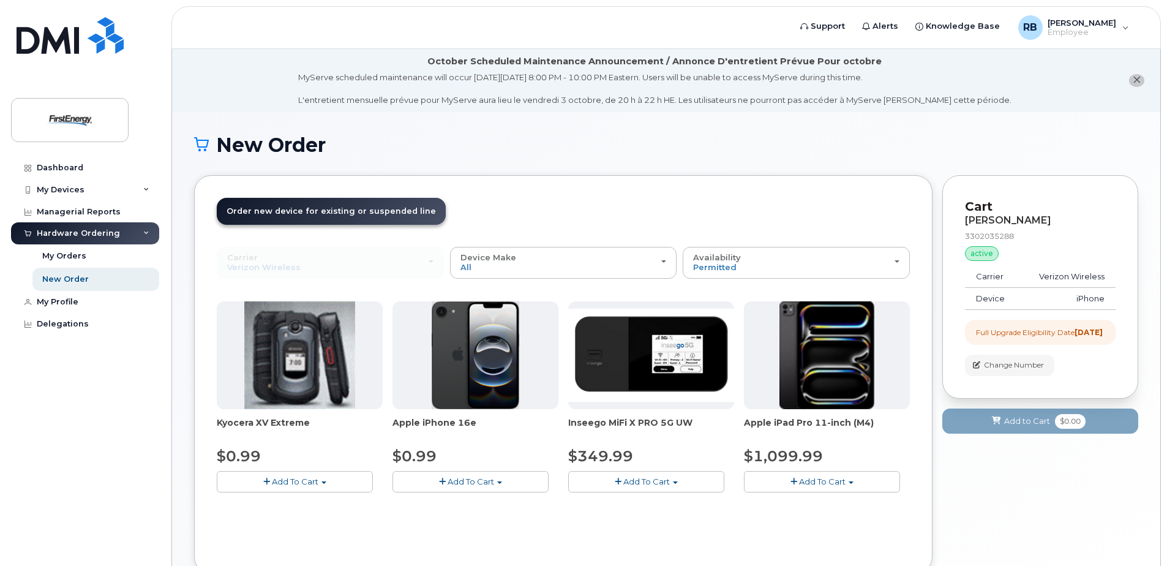
click at [454, 483] on span "Add To Cart" at bounding box center [471, 481] width 47 height 10
